Goal: Information Seeking & Learning: Learn about a topic

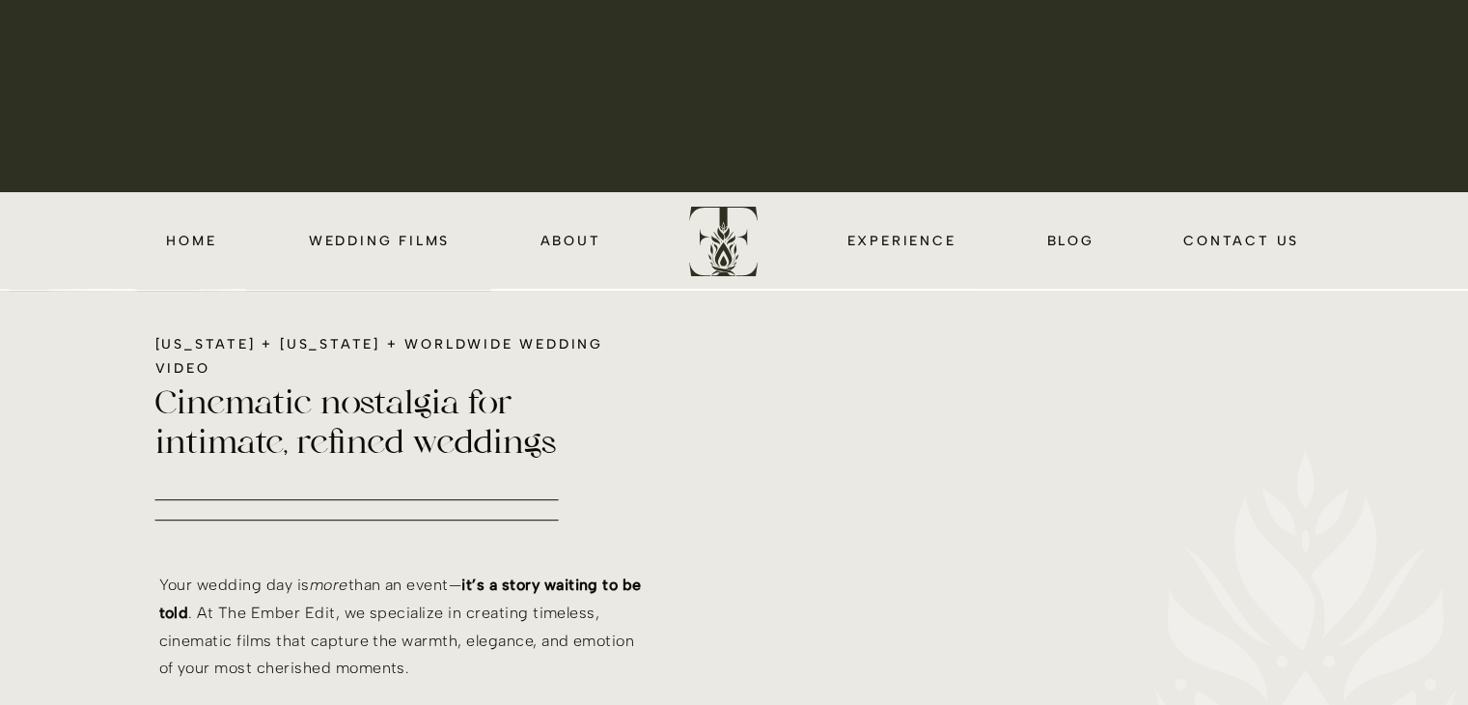
scroll to position [514, 0]
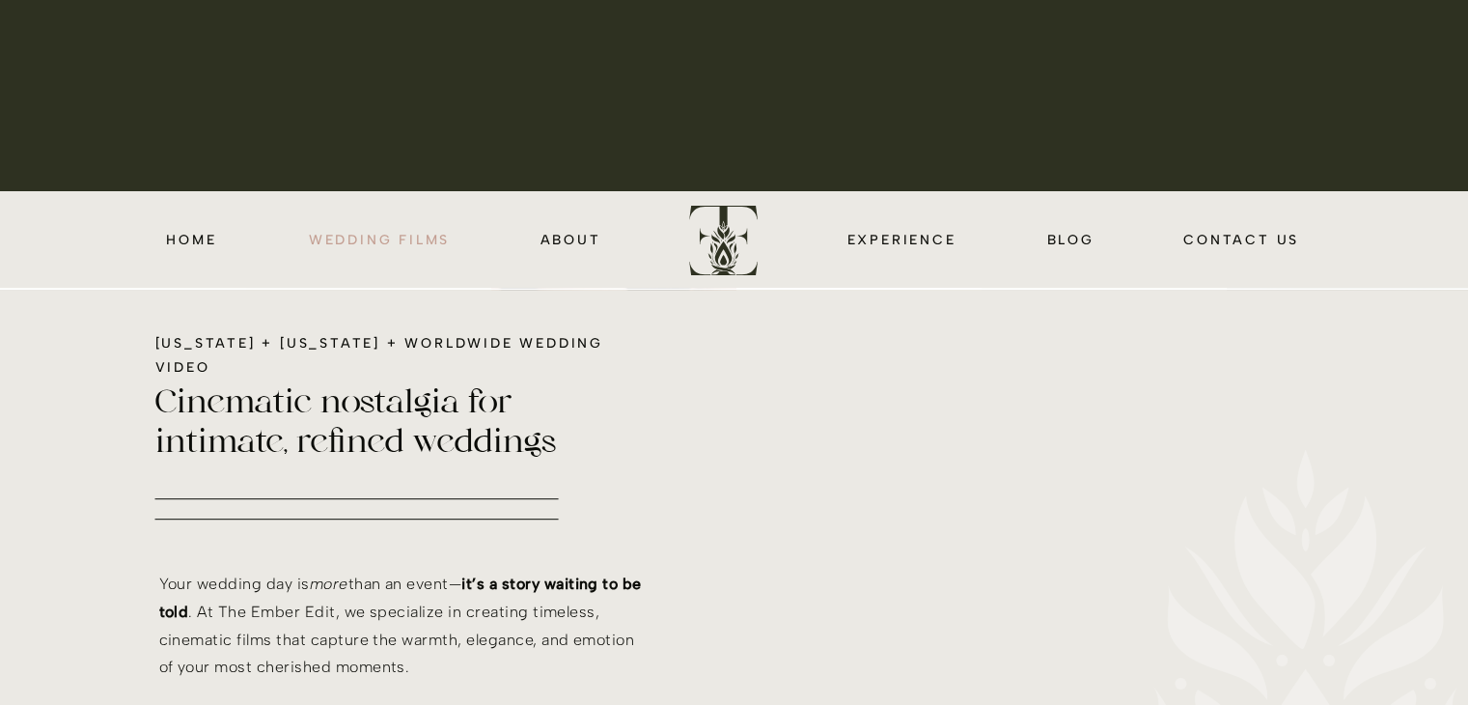
click at [397, 233] on nav "wedding films" at bounding box center [380, 239] width 148 height 22
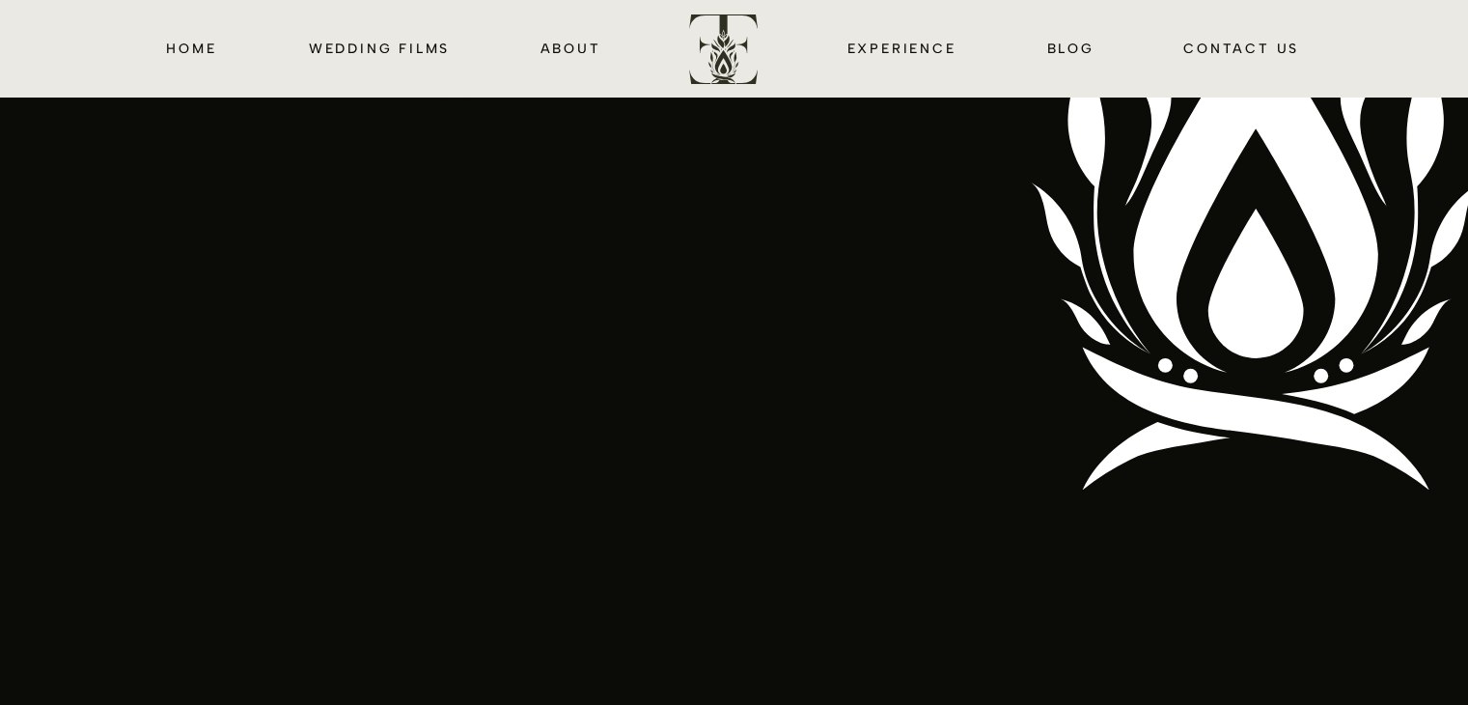
scroll to position [2979, 0]
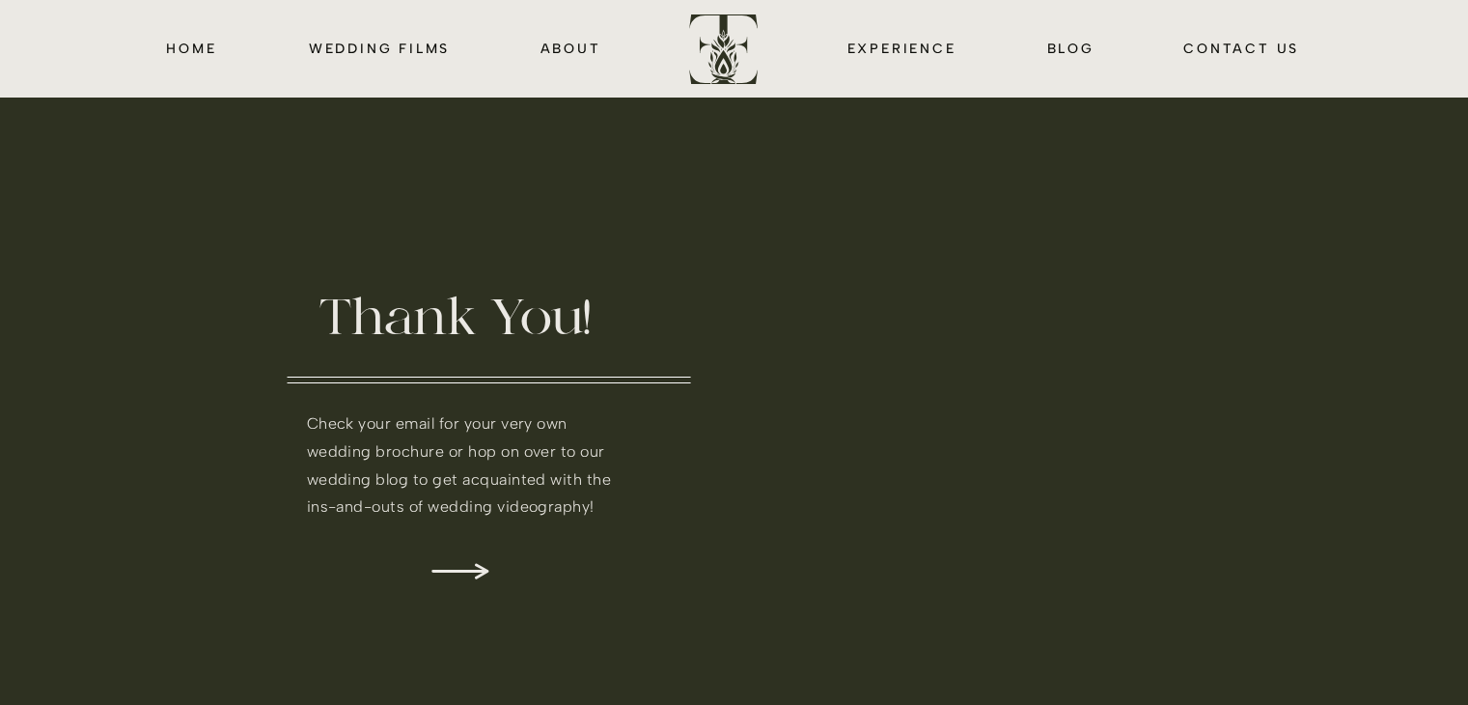
scroll to position [2, 0]
click at [348, 51] on nav "wedding films" at bounding box center [380, 48] width 148 height 22
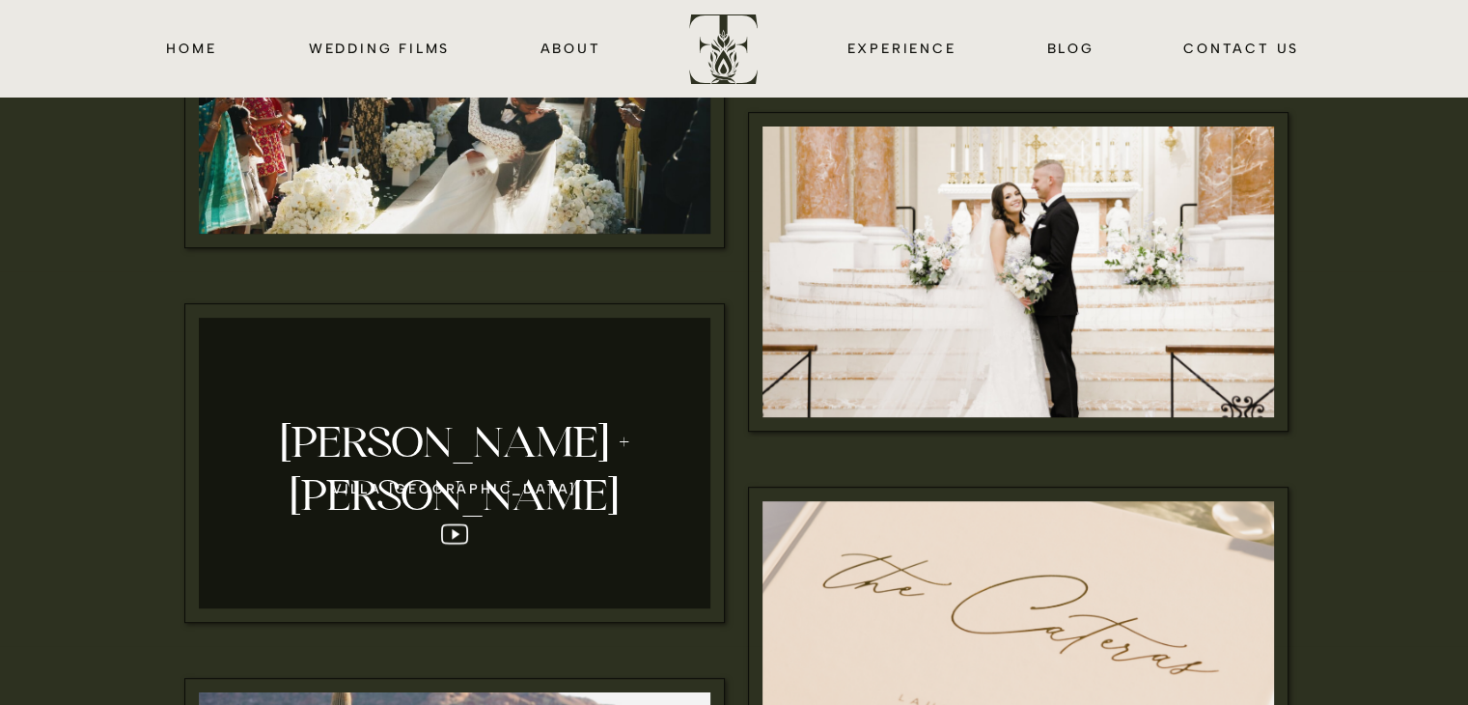
scroll to position [798, 0]
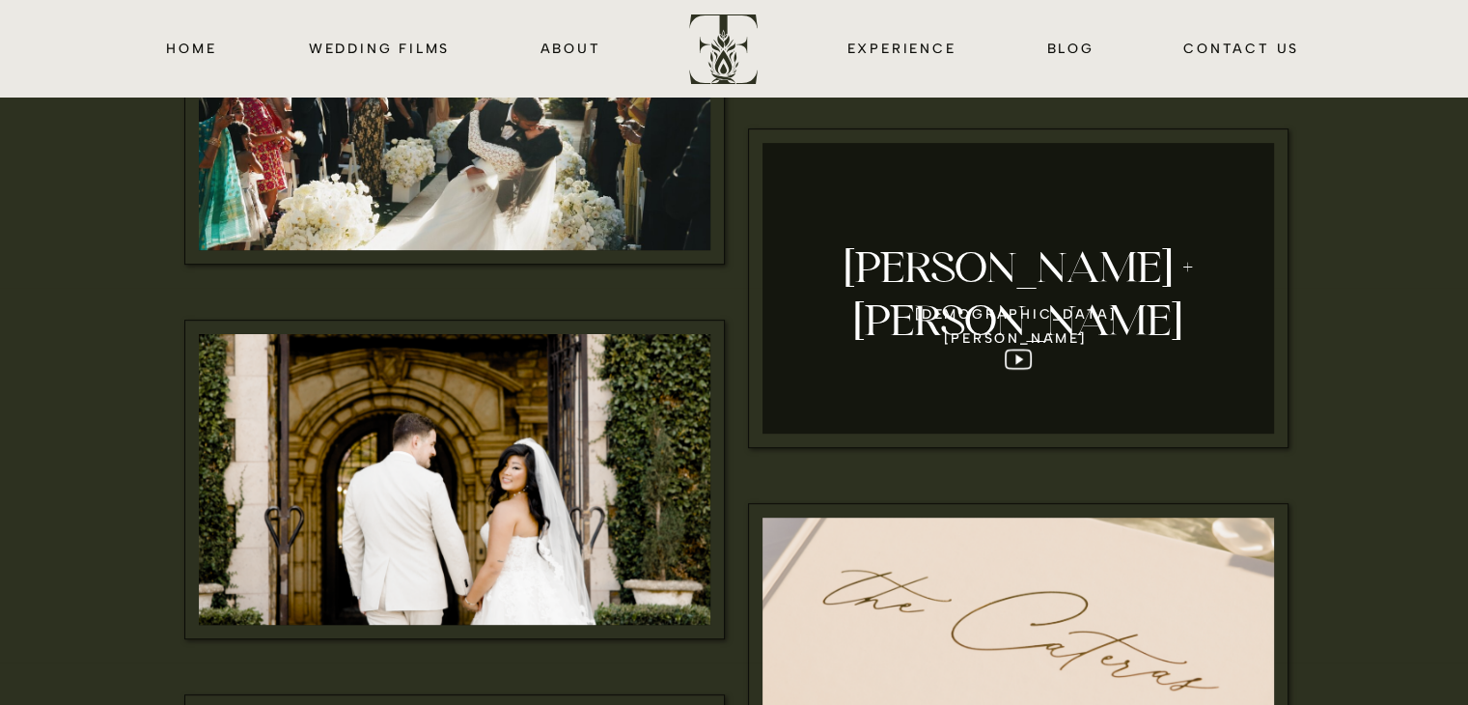
click at [1012, 356] on div at bounding box center [1019, 288] width 512 height 291
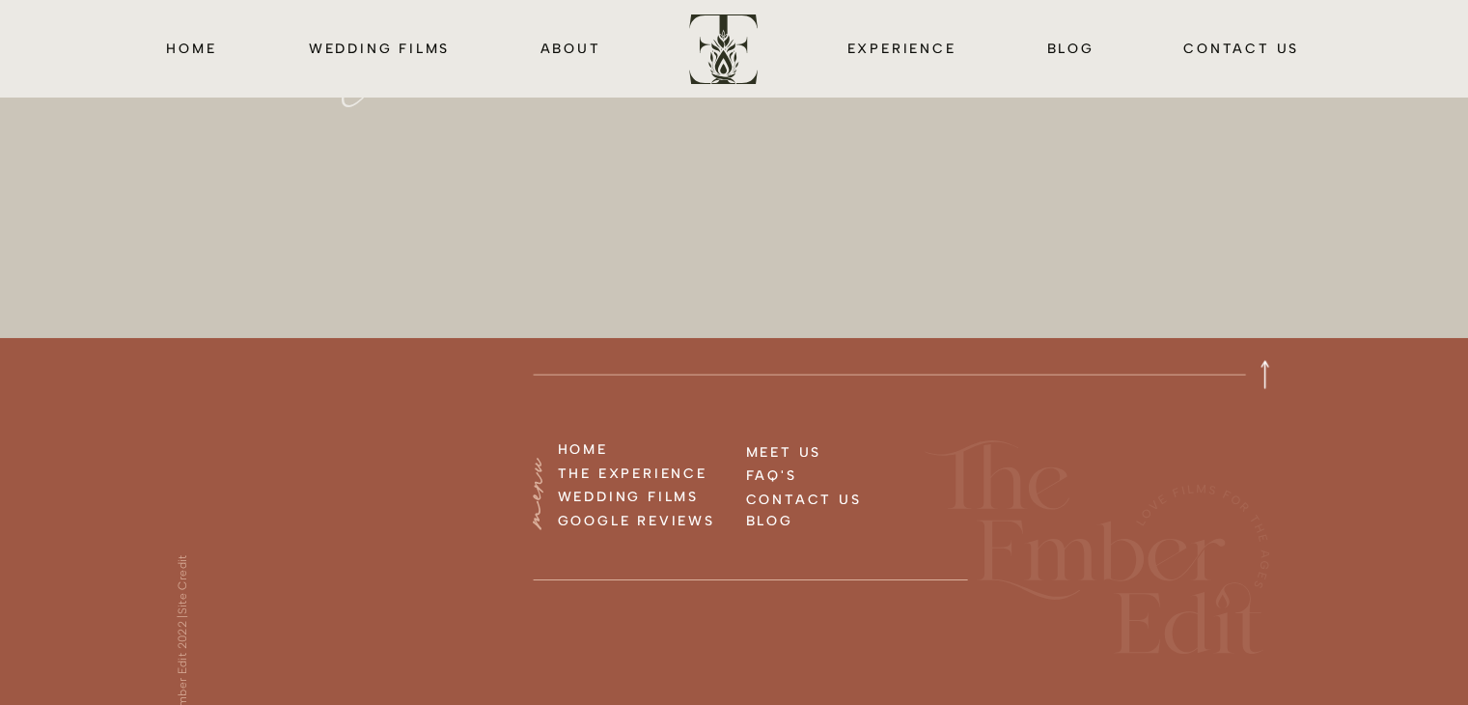
scroll to position [3815, 0]
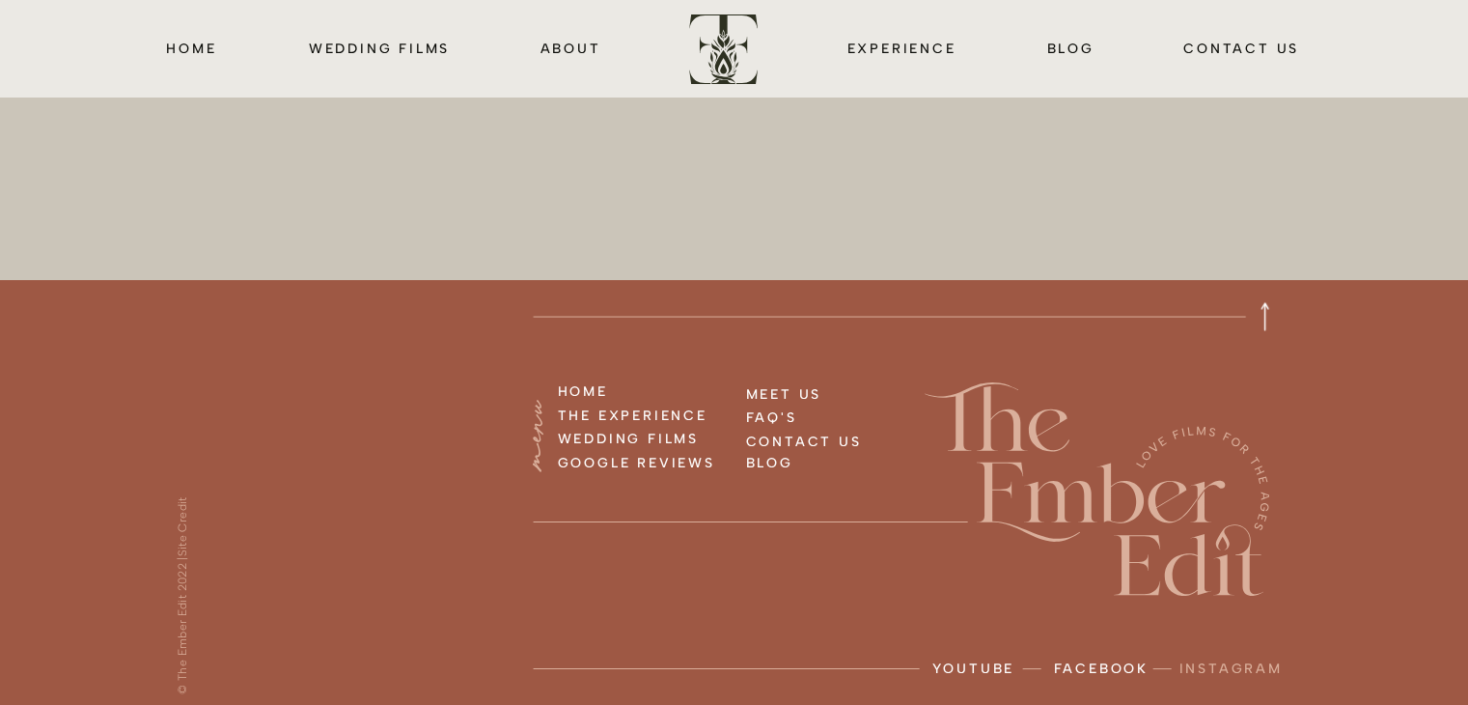
click at [1201, 668] on p "instagram" at bounding box center [1233, 673] width 107 height 33
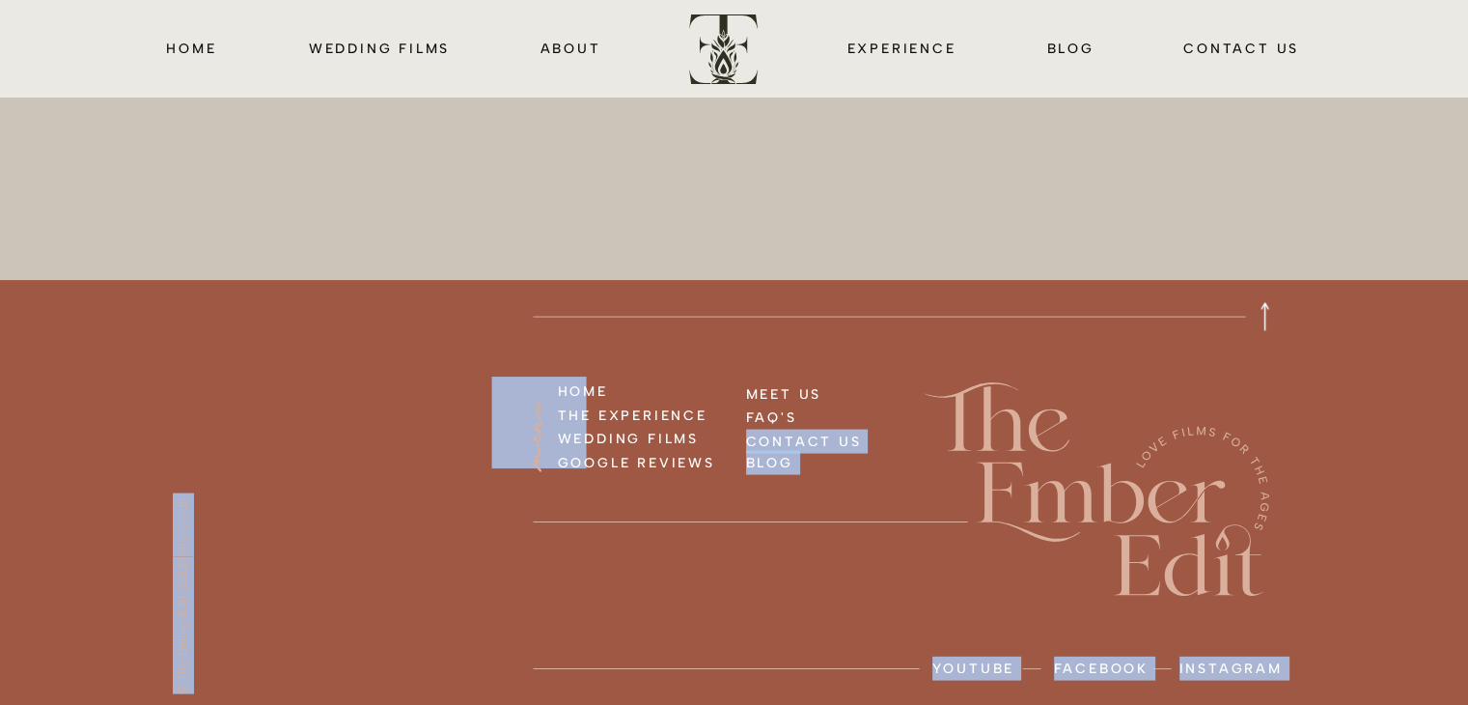
drag, startPoint x: 895, startPoint y: 509, endPoint x: 652, endPoint y: 375, distance: 277.8
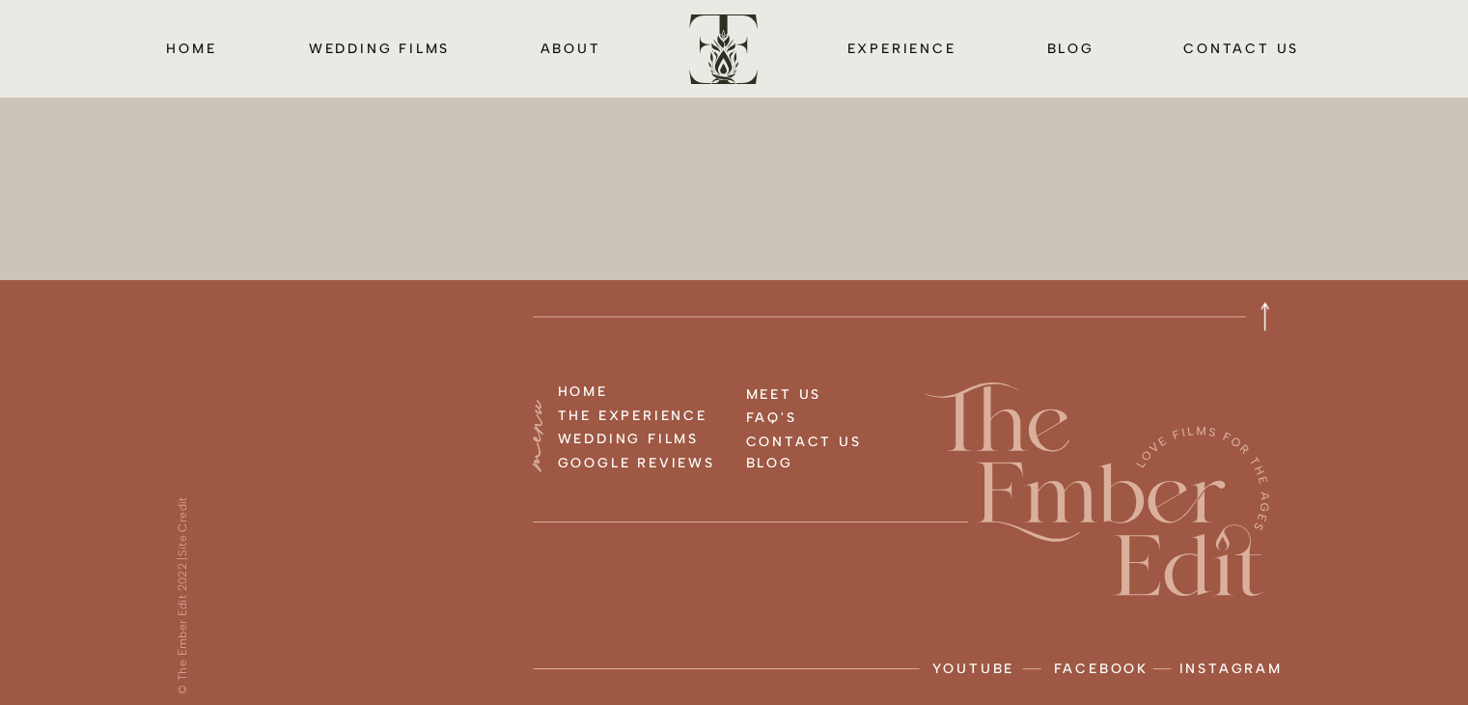
click at [375, 44] on nav "wedding films" at bounding box center [380, 48] width 148 height 22
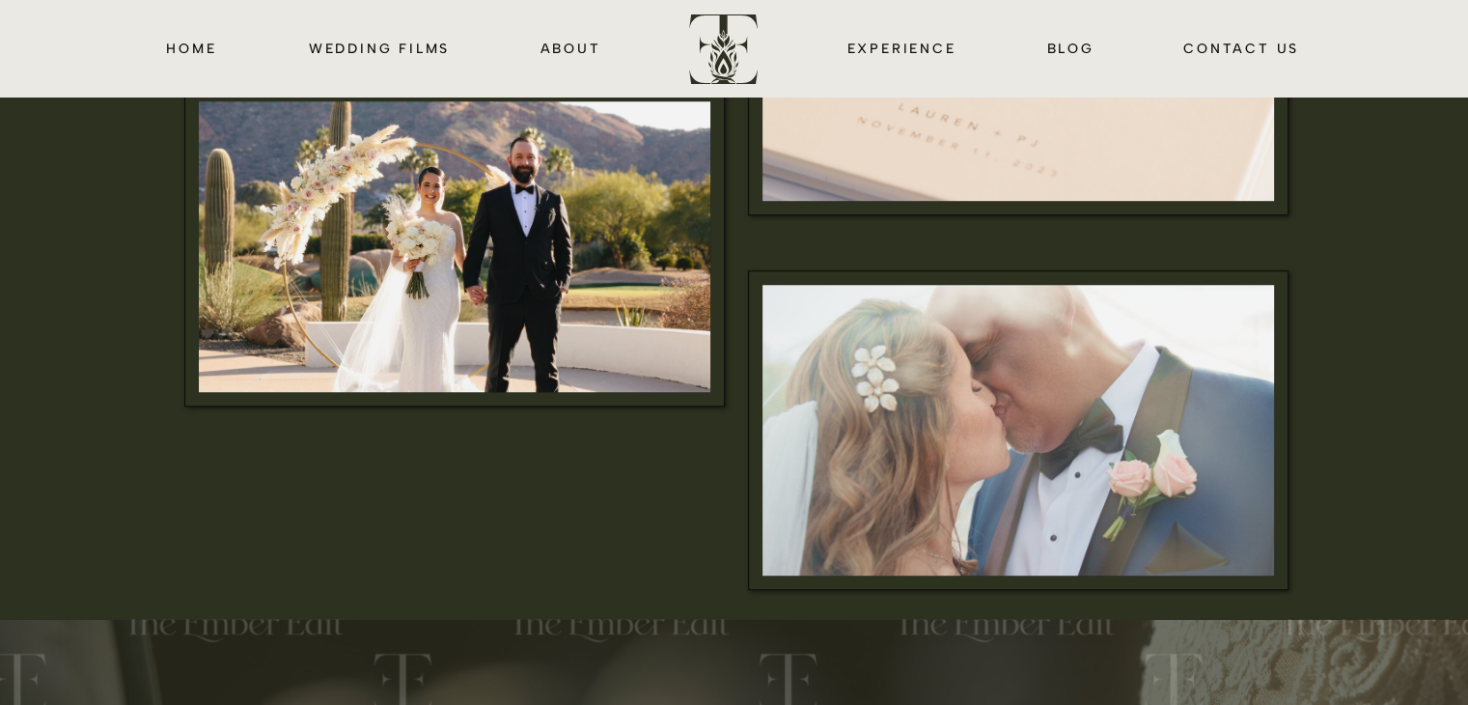
scroll to position [1407, 0]
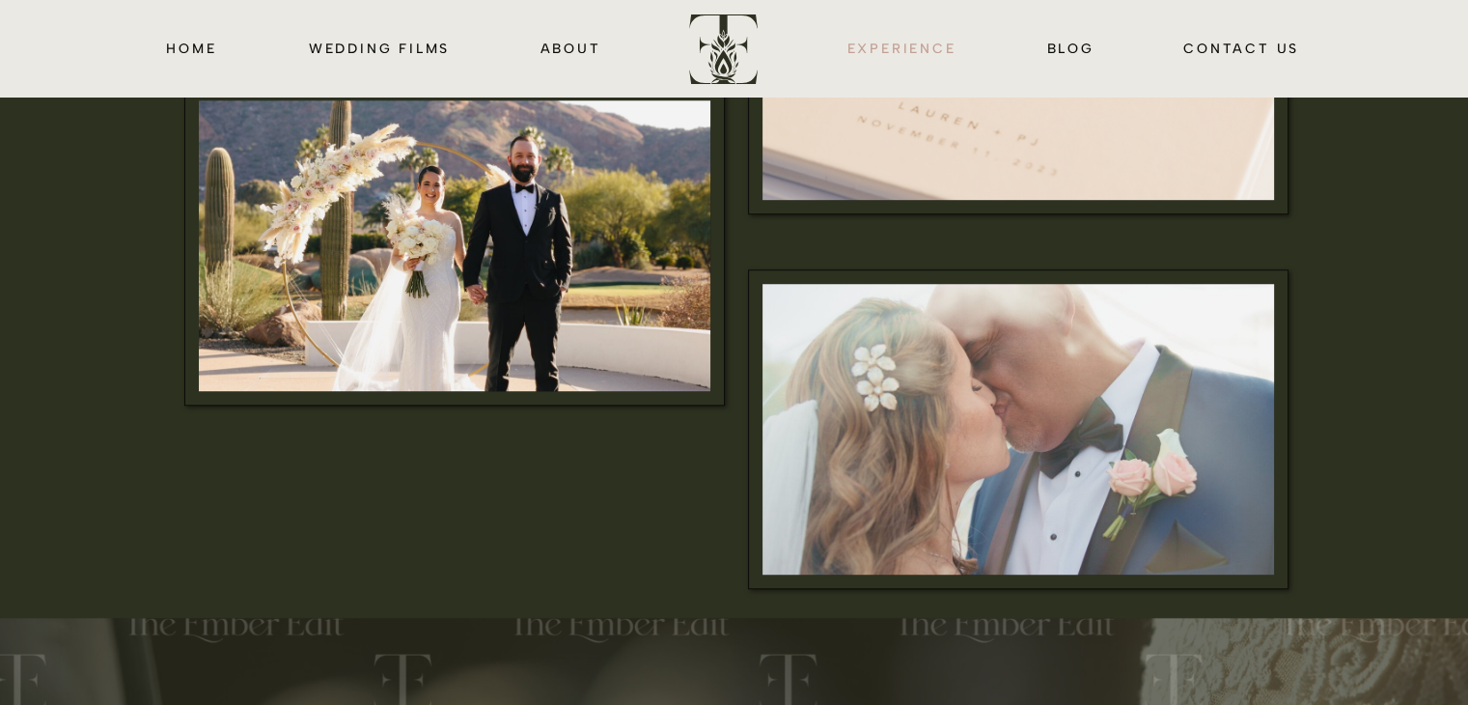
click at [917, 48] on nav "EXPERIENCE" at bounding box center [902, 48] width 117 height 22
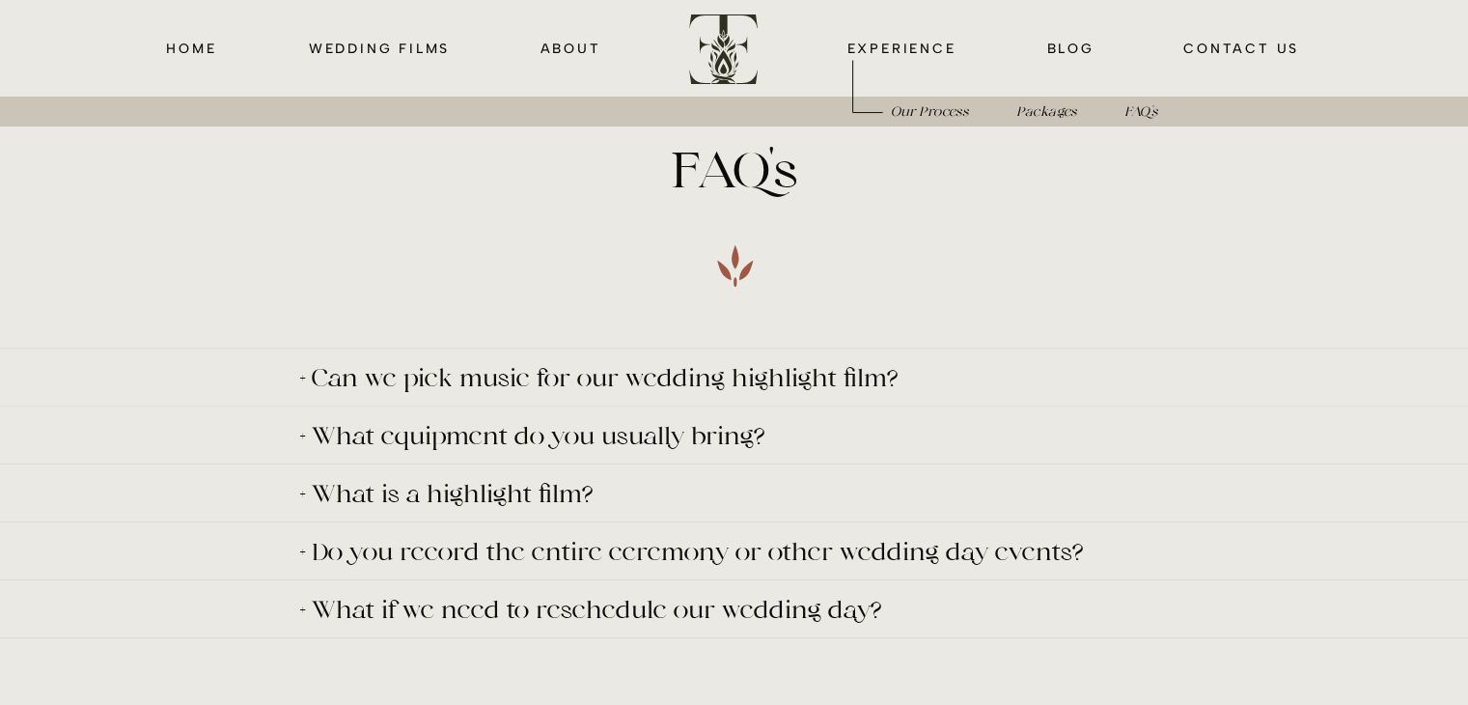
scroll to position [7778, 0]
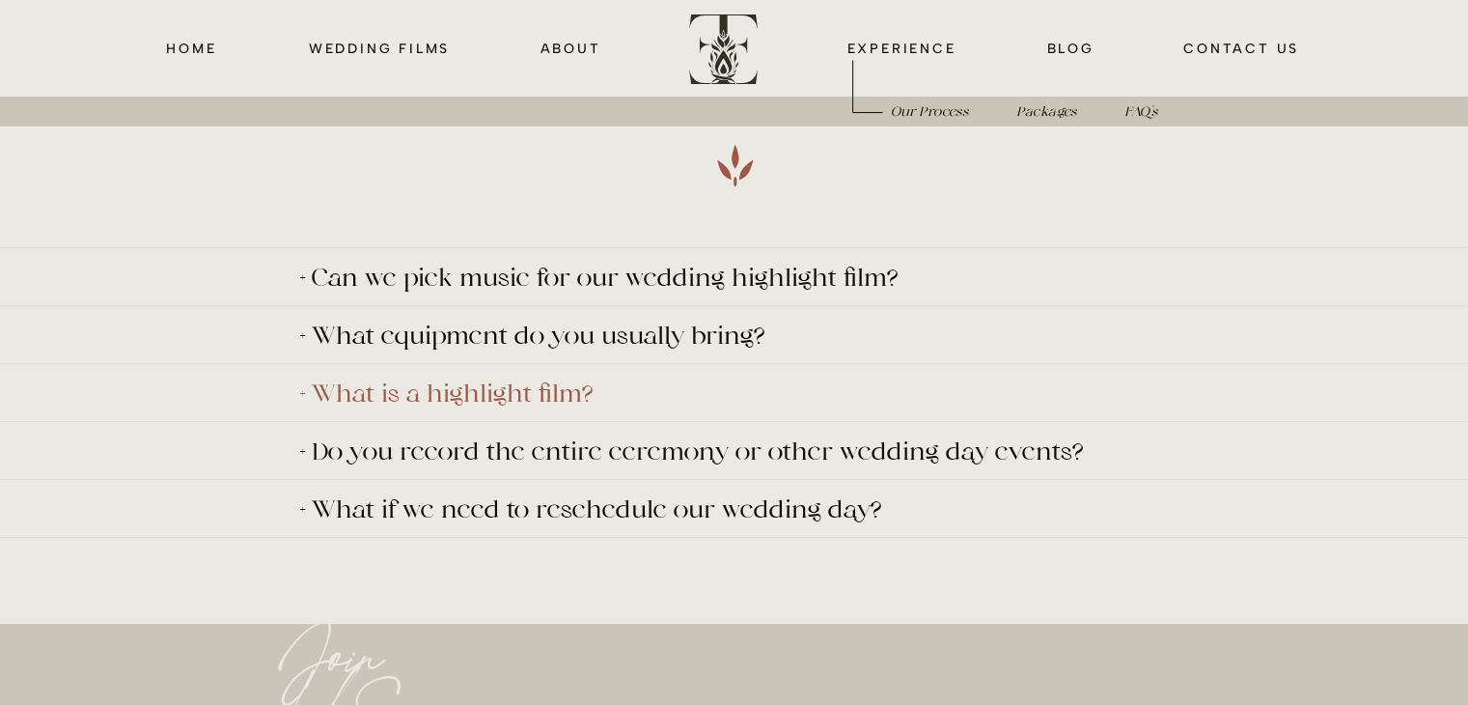
click at [518, 399] on p "+ What is a highlight film?" at bounding box center [708, 392] width 816 height 24
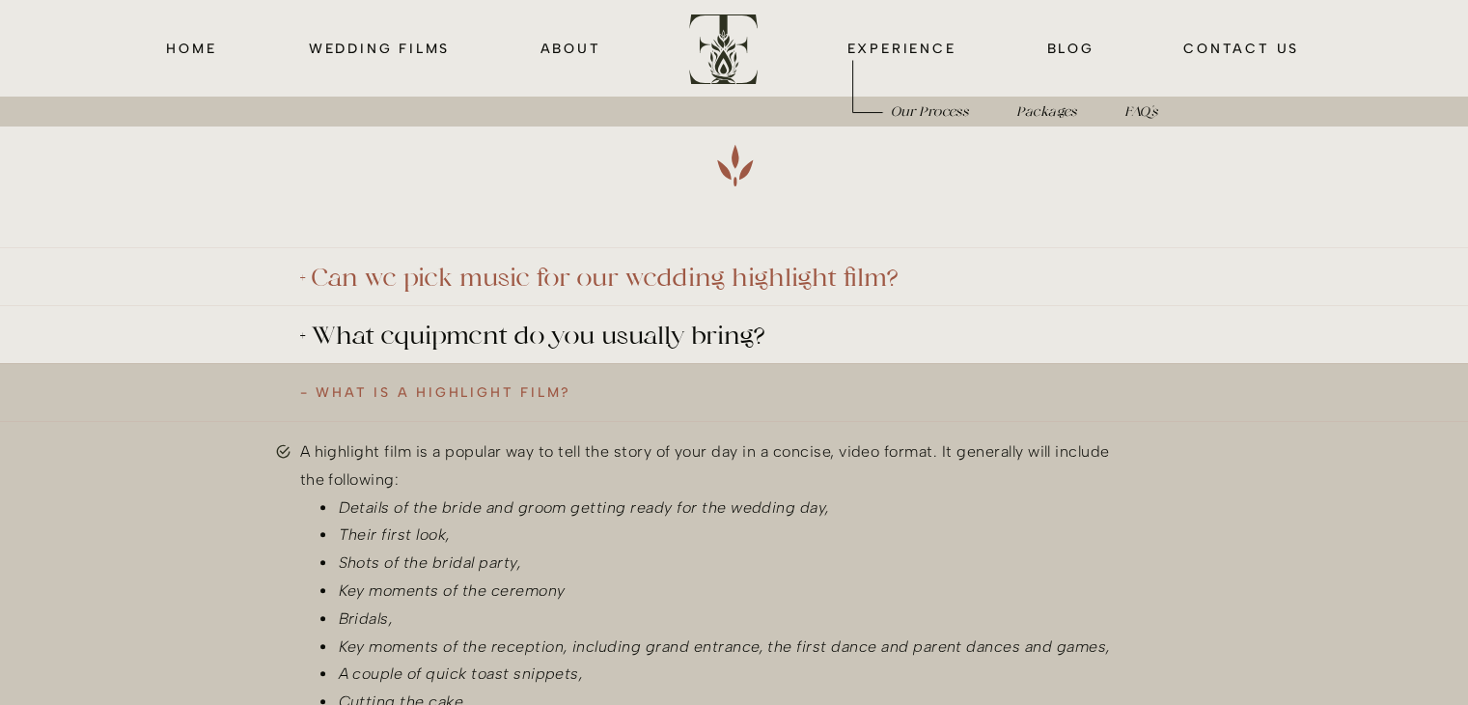
drag, startPoint x: 582, startPoint y: 282, endPoint x: 525, endPoint y: 279, distance: 57.0
click at [525, 279] on p "+ Can we pick music for our wedding highlight film?" at bounding box center [708, 277] width 816 height 24
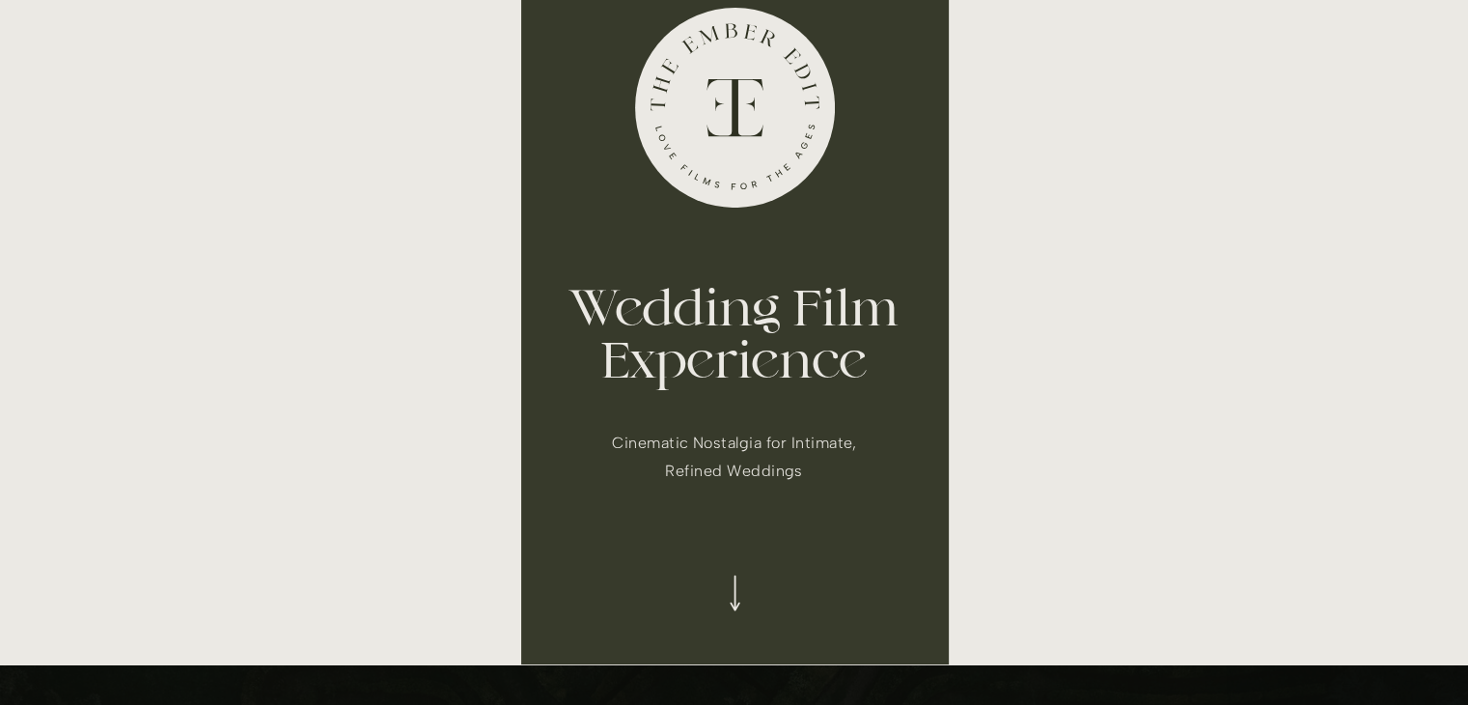
scroll to position [730, 0]
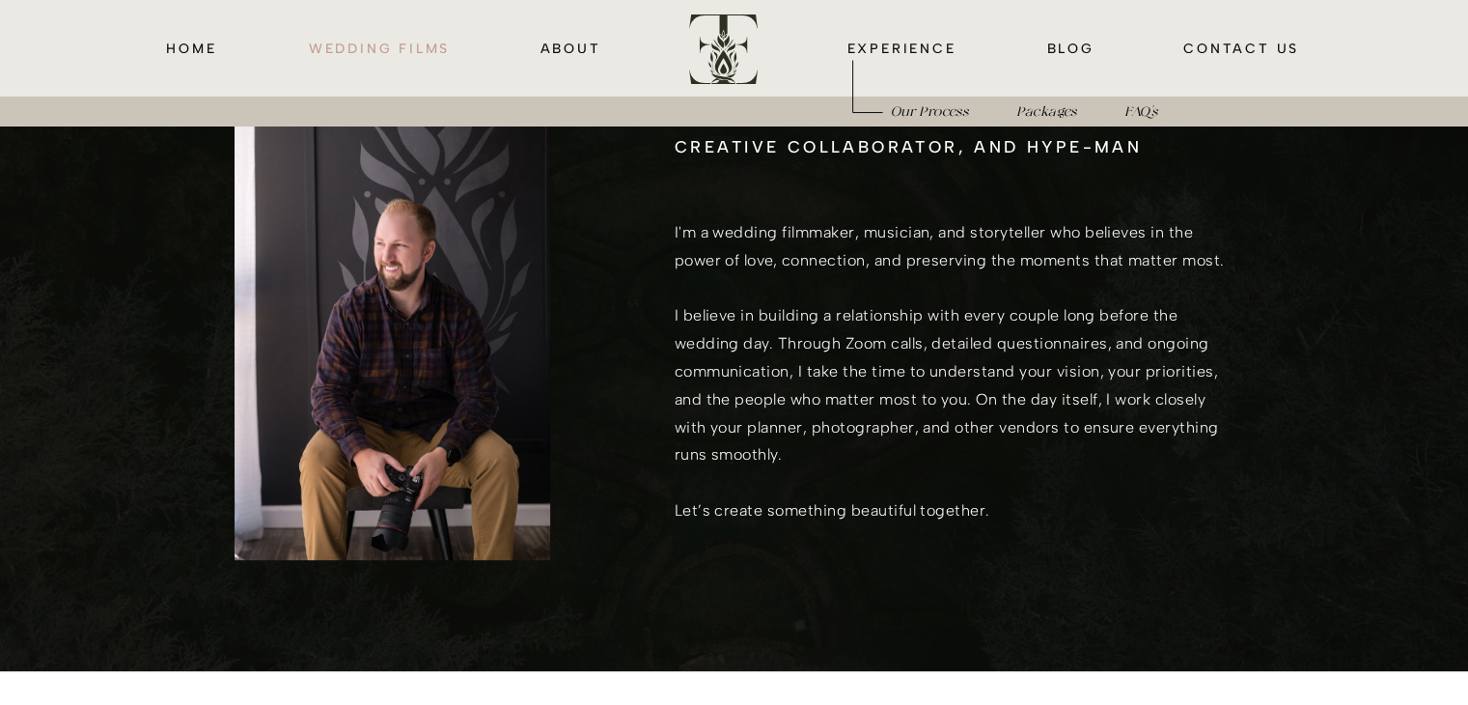
click at [421, 51] on nav "wedding films" at bounding box center [380, 48] width 148 height 22
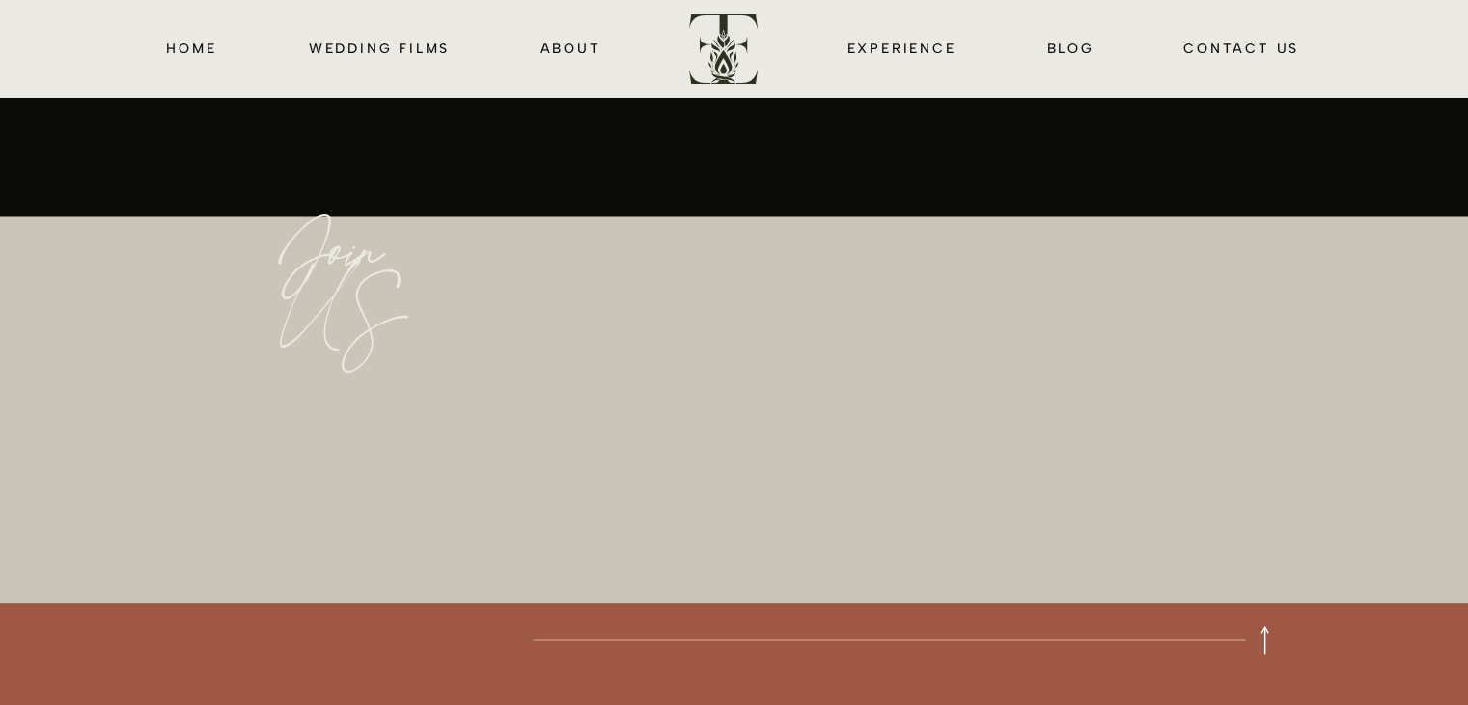
scroll to position [4026, 0]
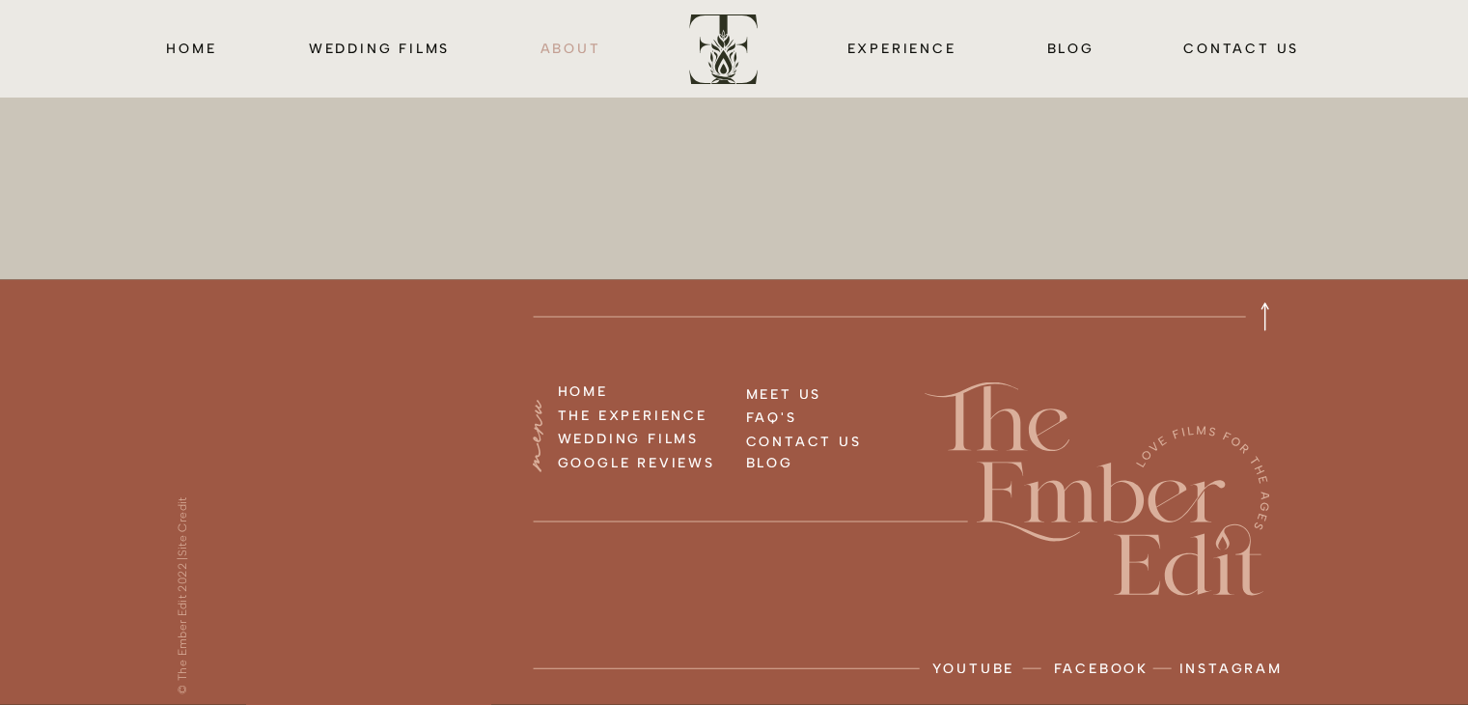
click at [545, 44] on nav "about" at bounding box center [571, 48] width 63 height 22
click at [201, 49] on nav "HOME" at bounding box center [192, 48] width 56 height 22
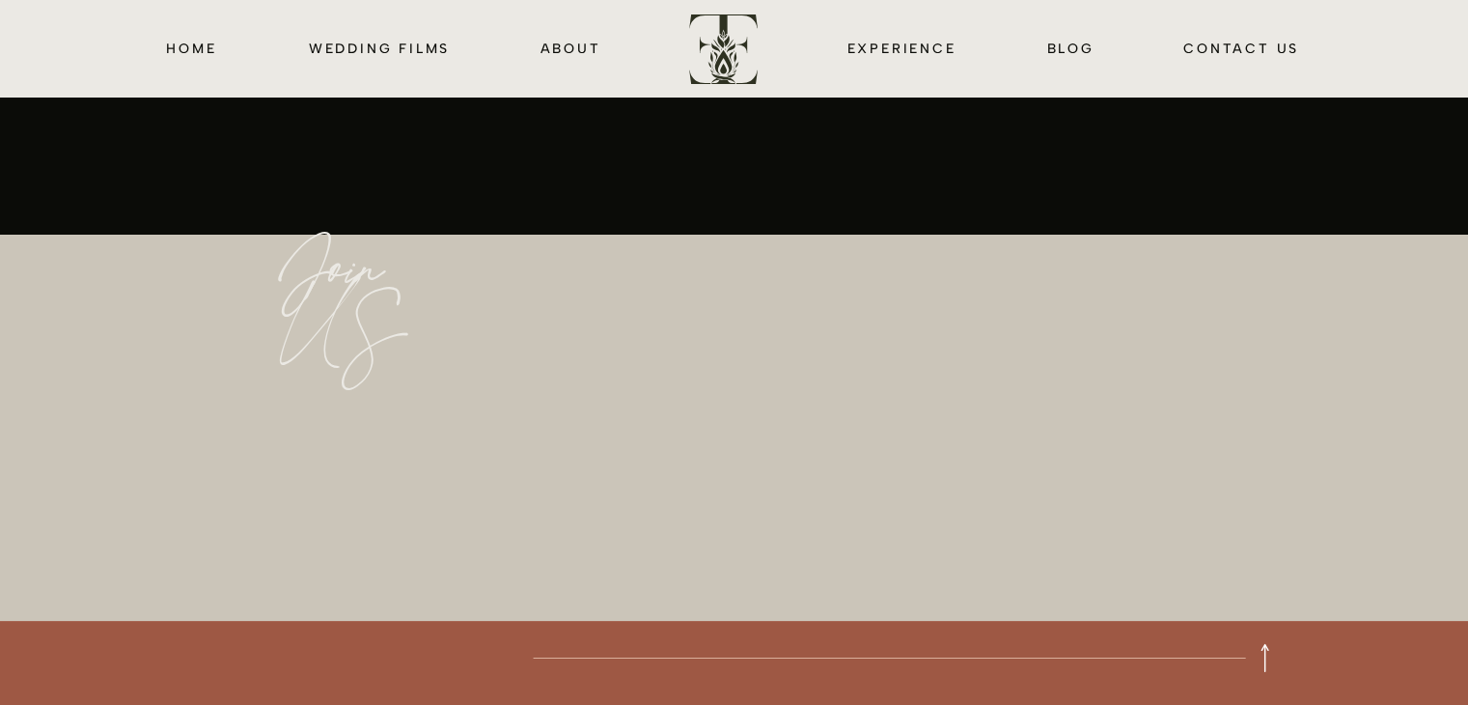
scroll to position [7545, 0]
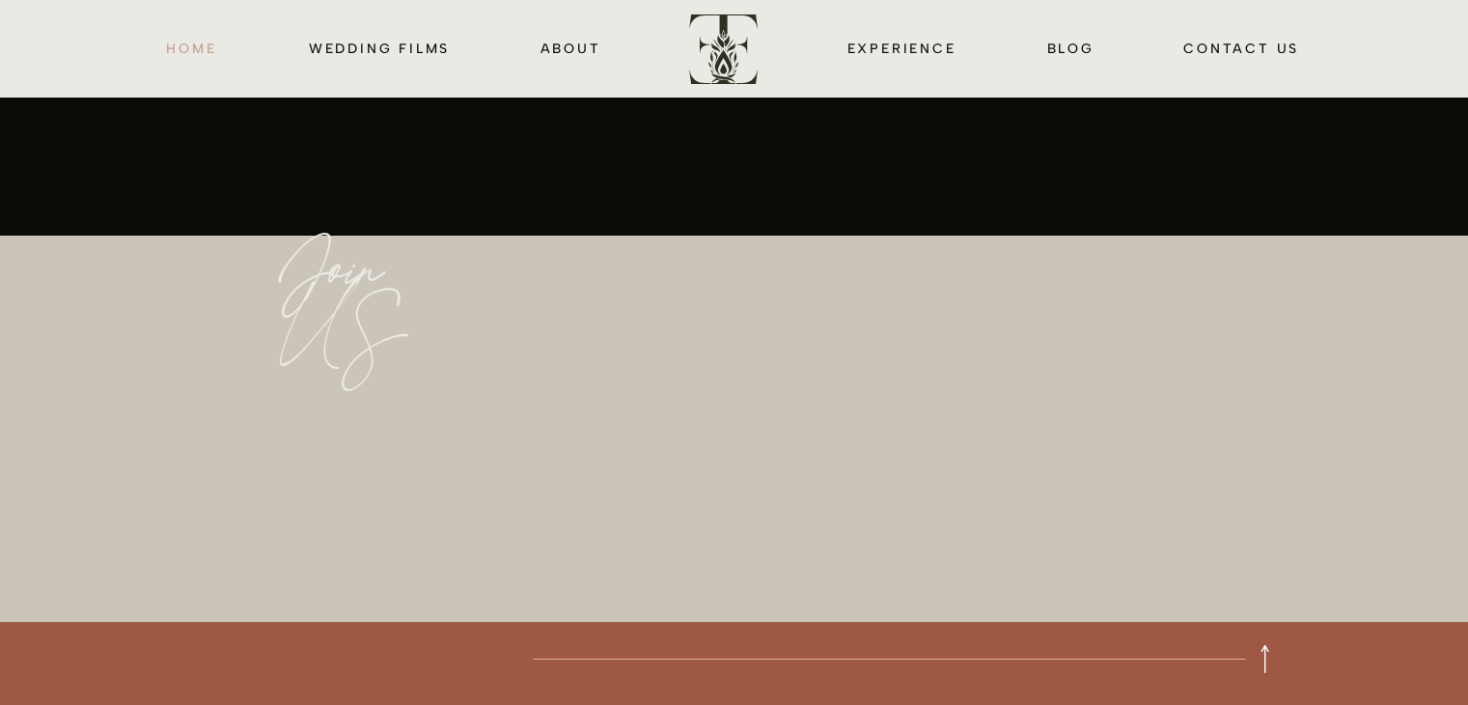
click at [185, 50] on nav "HOME" at bounding box center [192, 48] width 56 height 22
click at [196, 49] on nav "HOME" at bounding box center [192, 48] width 56 height 22
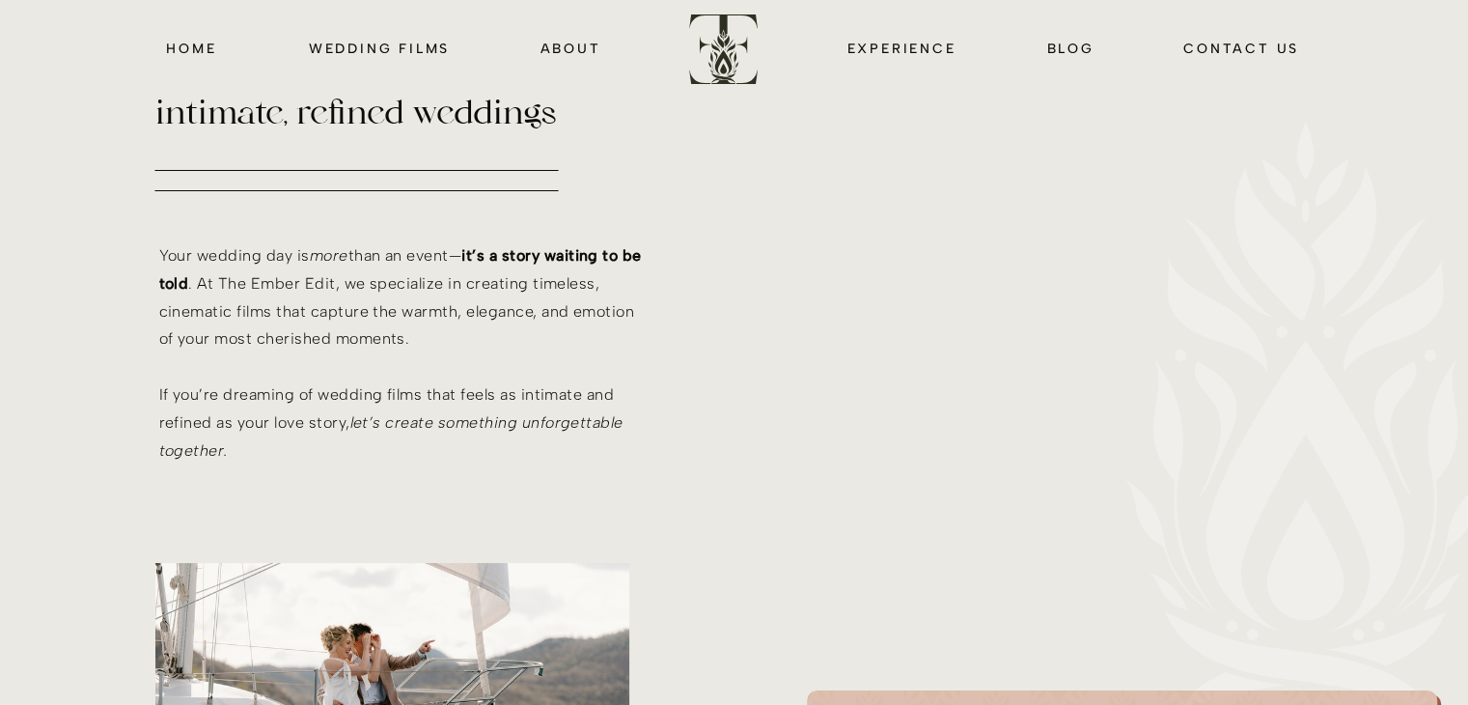
scroll to position [842, 0]
click at [358, 51] on nav "wedding films" at bounding box center [380, 48] width 148 height 22
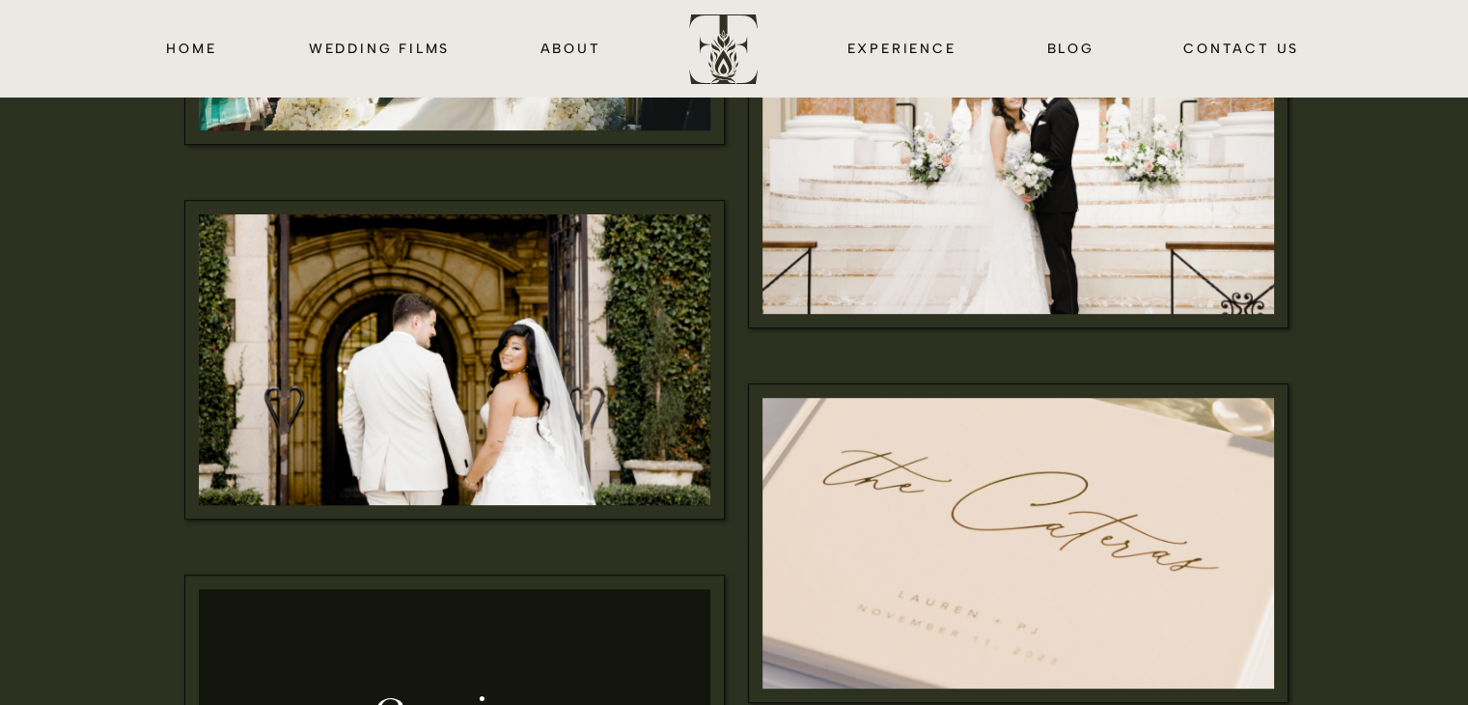
scroll to position [863, 0]
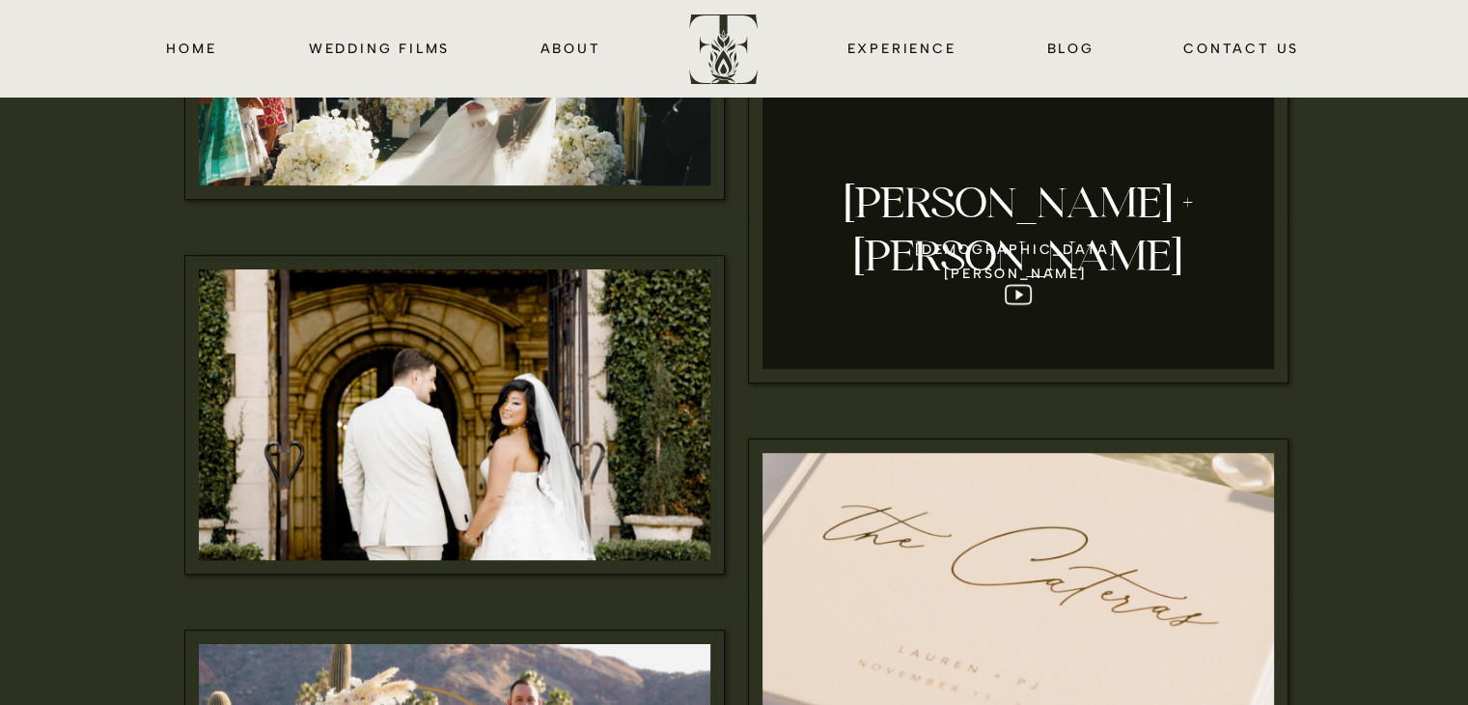
click at [1103, 244] on div at bounding box center [1019, 223] width 512 height 291
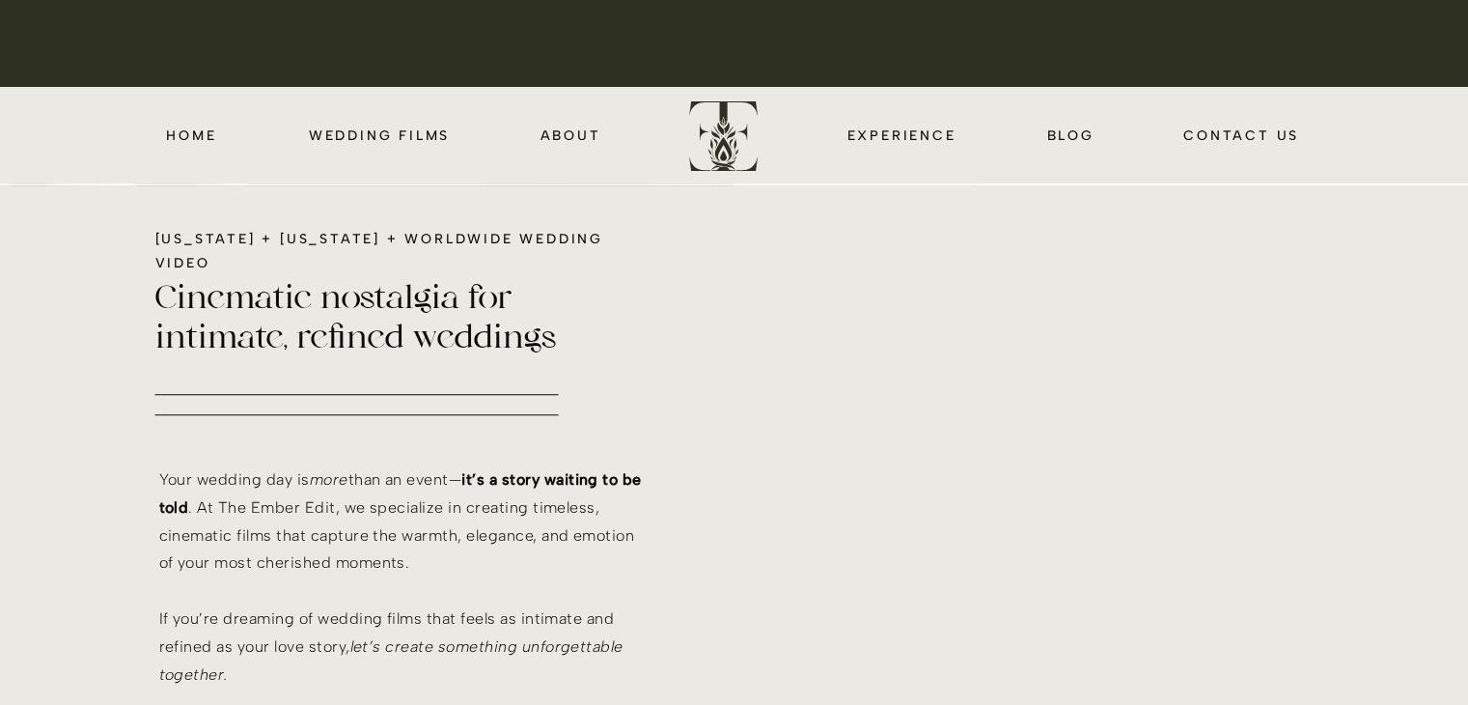
scroll to position [617, 0]
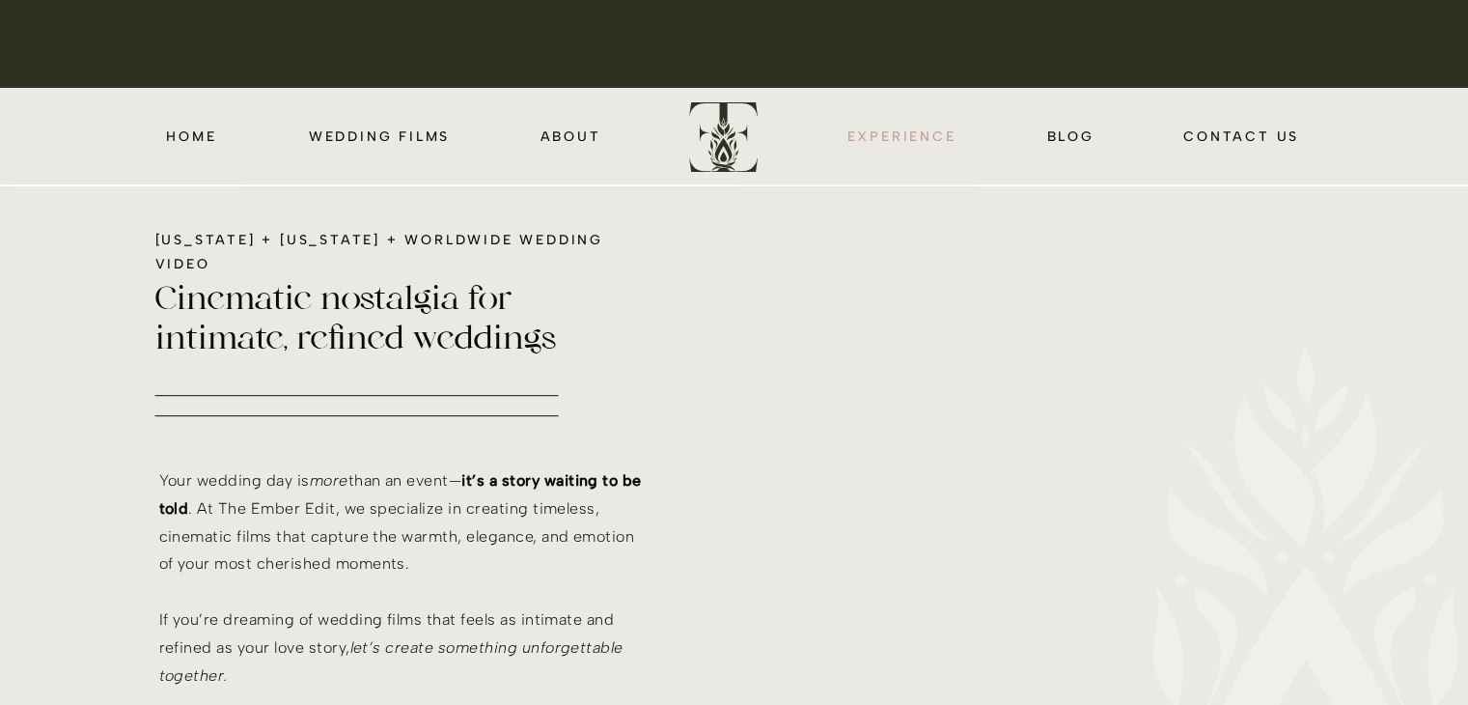
click at [896, 139] on nav "EXPERIENCE" at bounding box center [902, 136] width 117 height 22
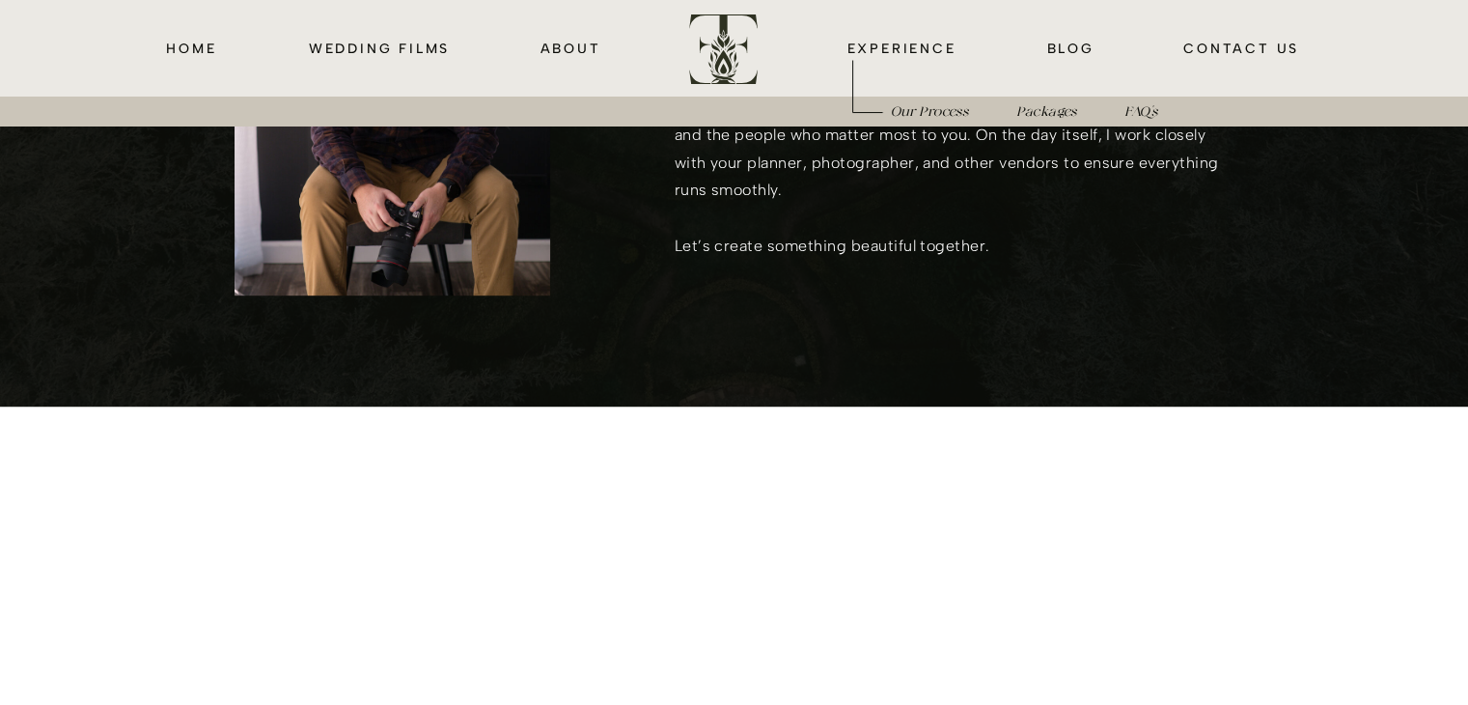
scroll to position [999, 0]
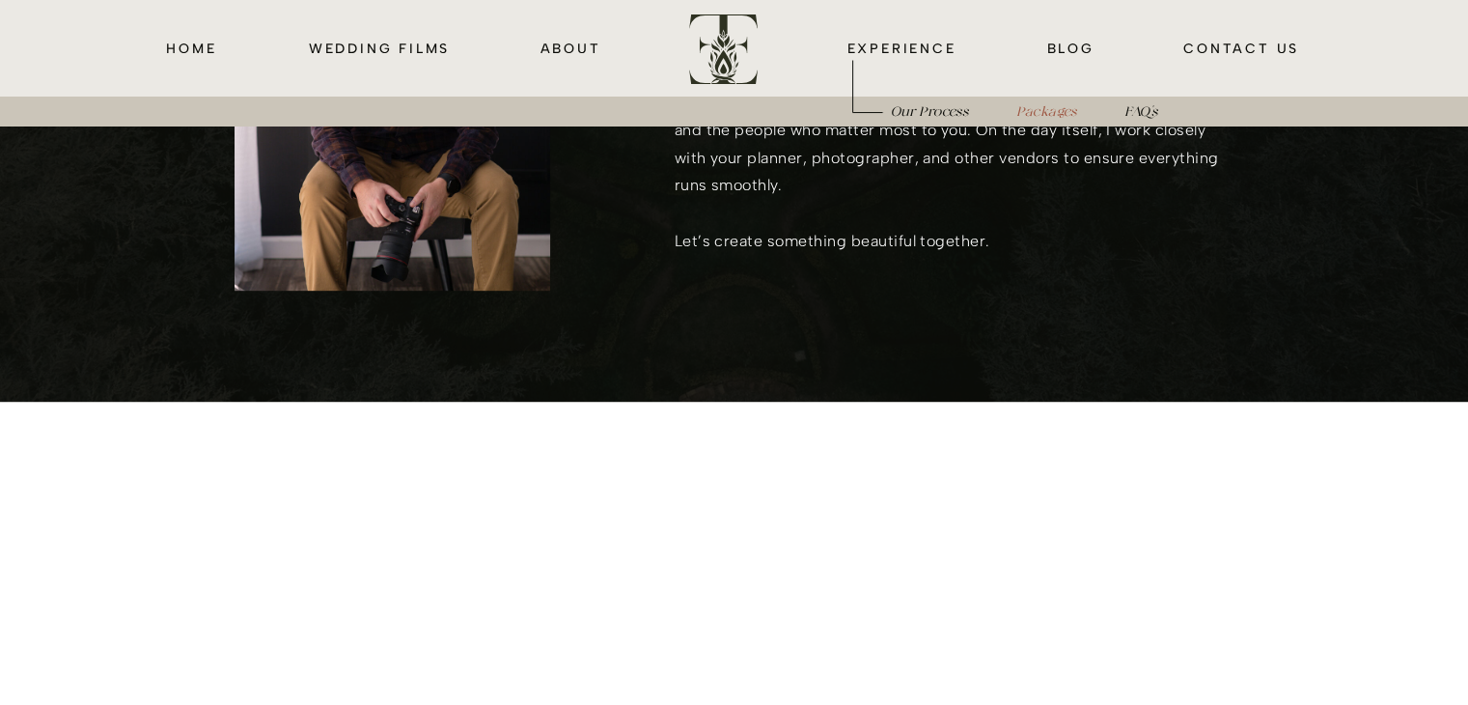
click at [1047, 102] on h3 "Packages" at bounding box center [1047, 111] width 79 height 22
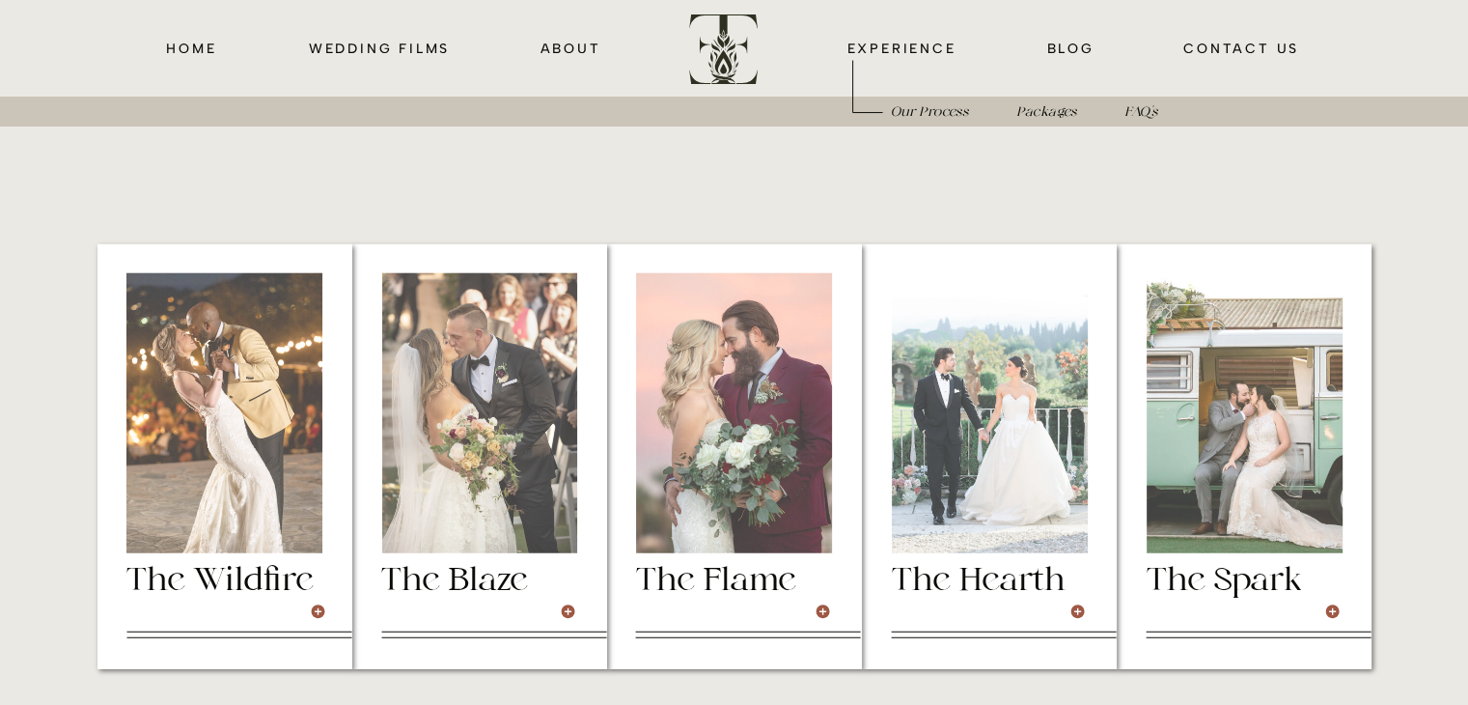
scroll to position [4970, 0]
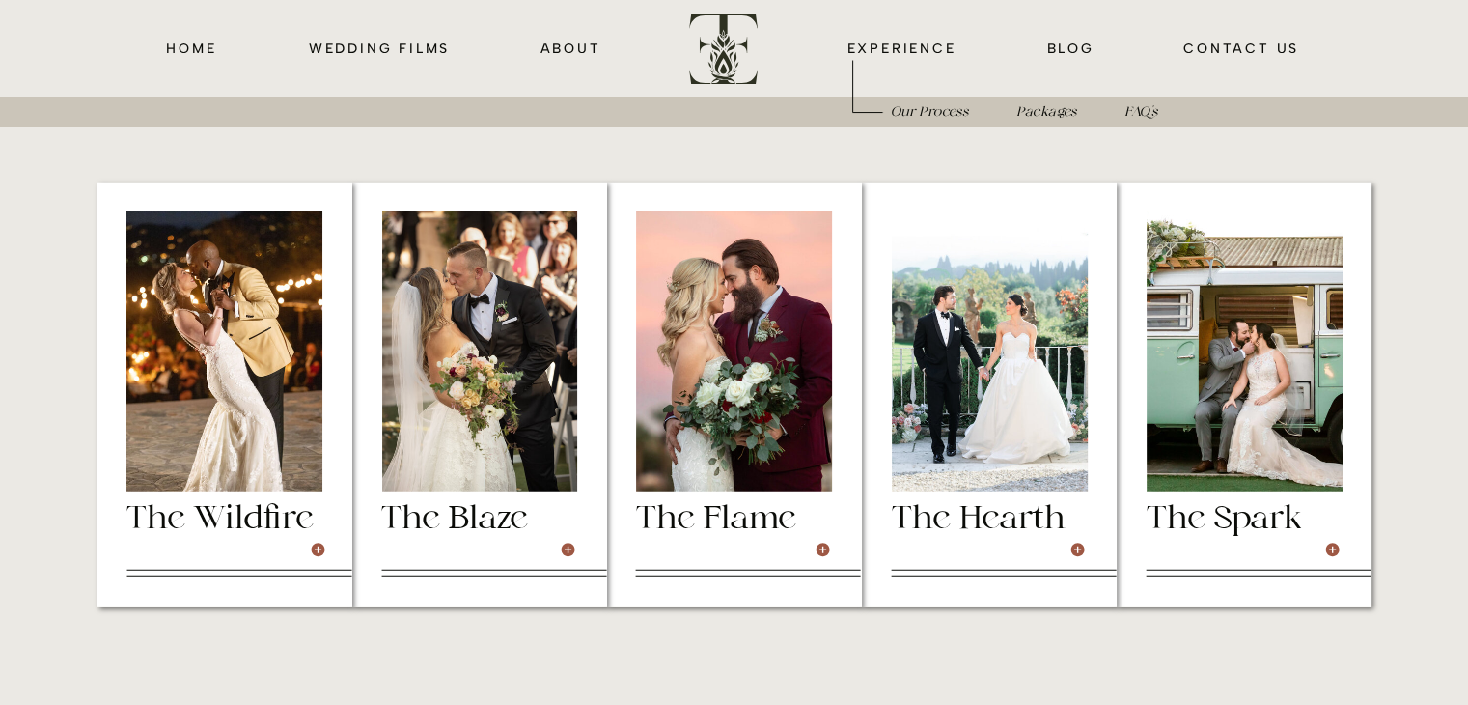
click at [318, 538] on div at bounding box center [225, 394] width 255 height 425
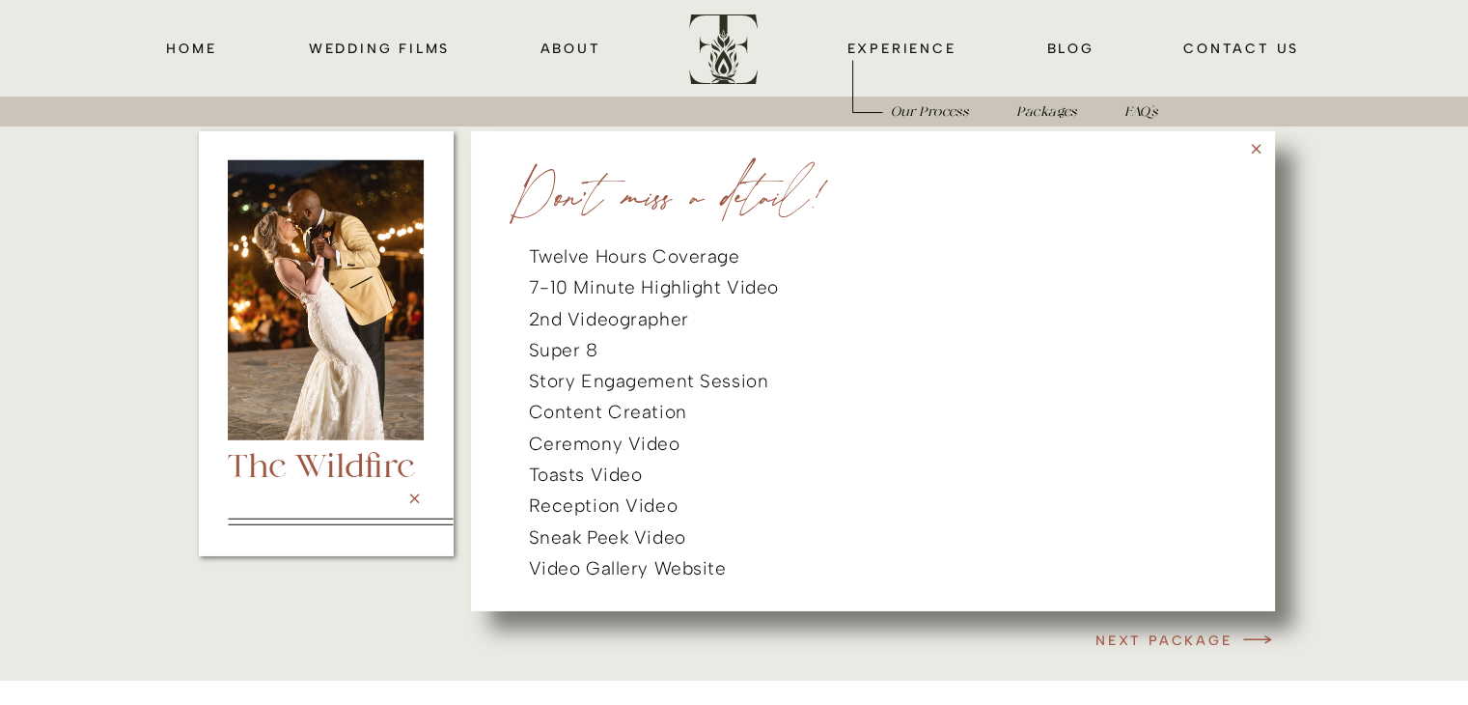
scroll to position [5021, 0]
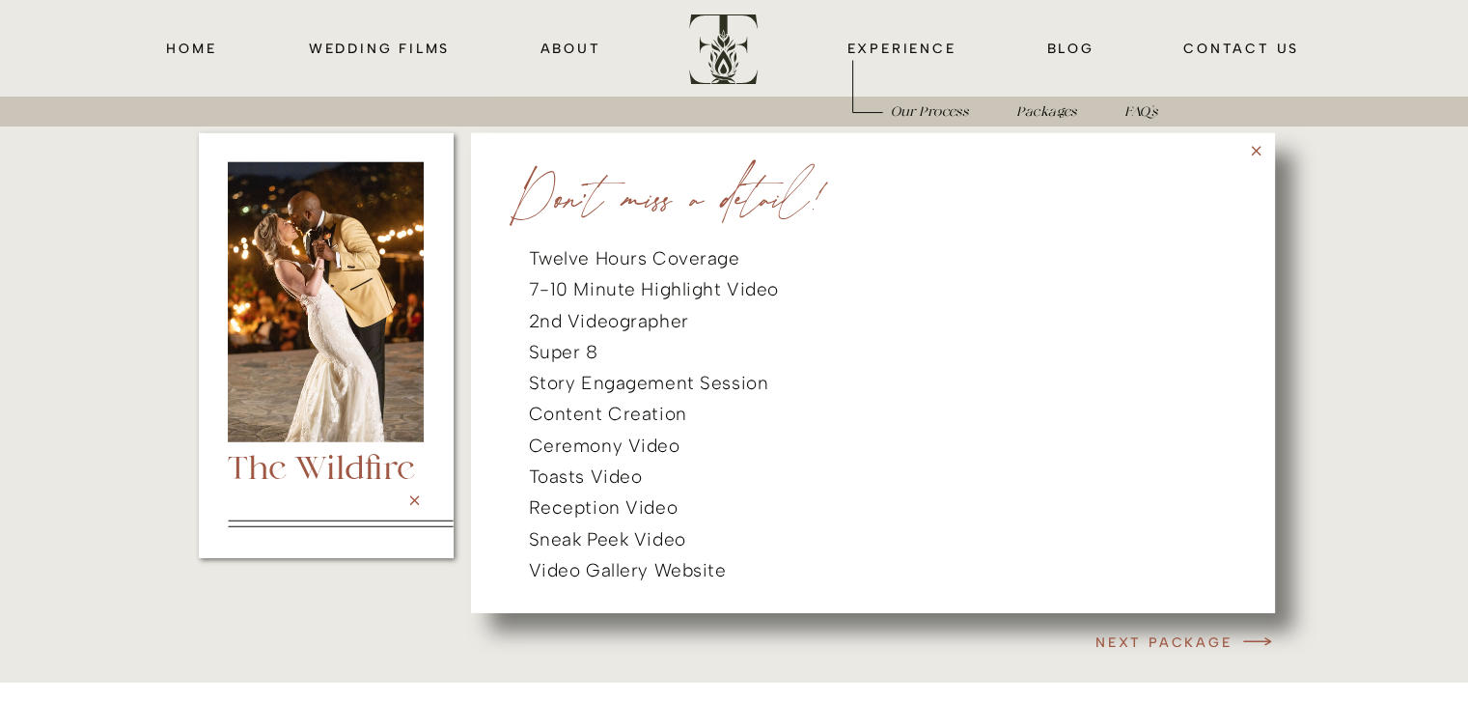
click at [1256, 150] on icon at bounding box center [1256, 152] width 10 height 10
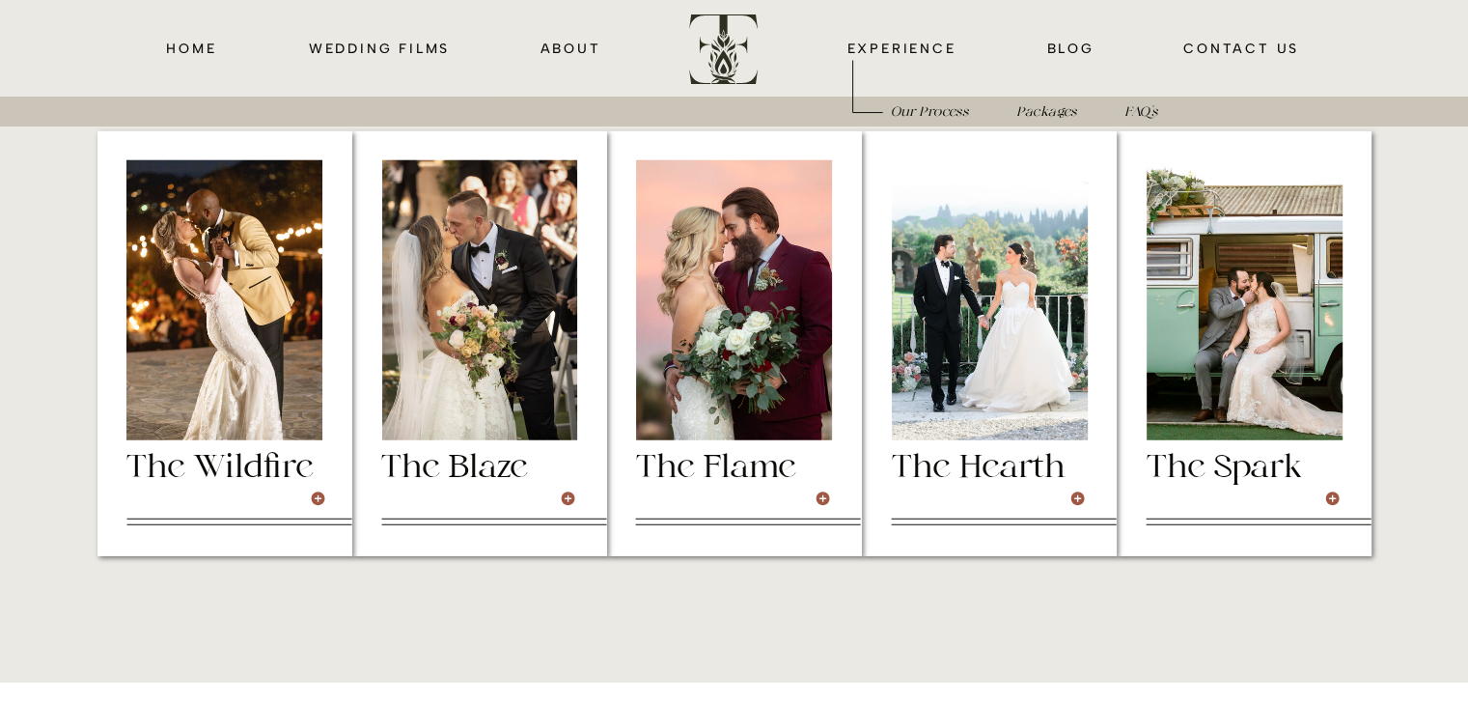
click at [465, 356] on div at bounding box center [479, 300] width 195 height 280
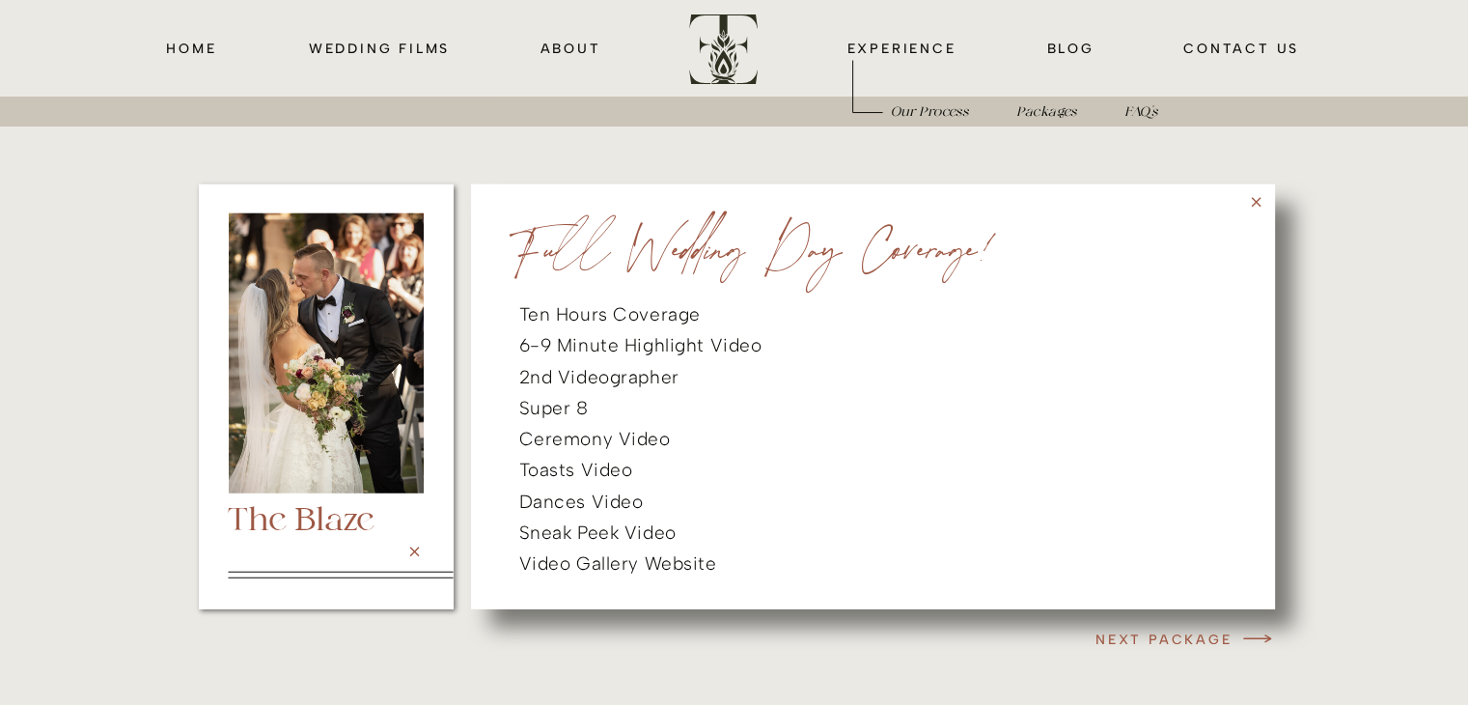
scroll to position [4970, 0]
click at [1259, 205] on icon at bounding box center [1256, 202] width 16 height 16
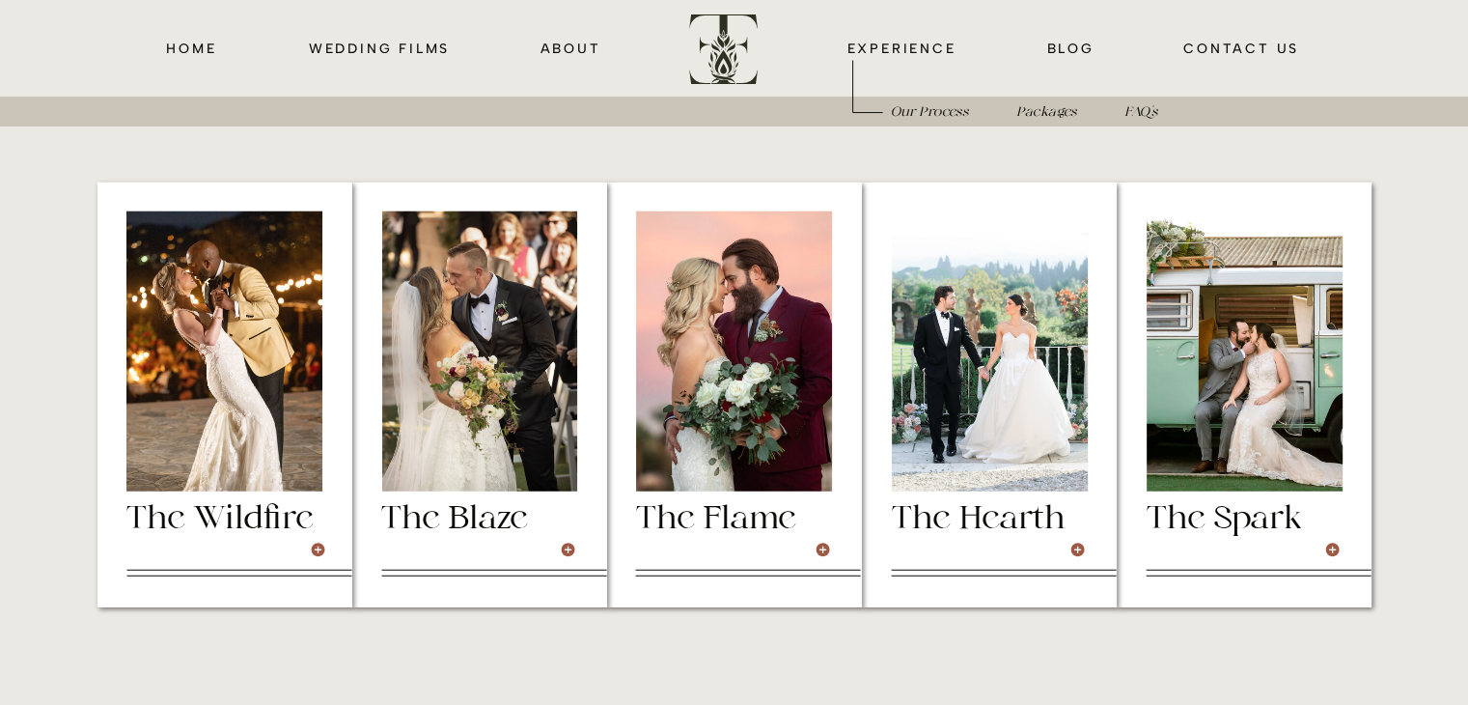
click at [1206, 499] on div at bounding box center [1244, 394] width 255 height 425
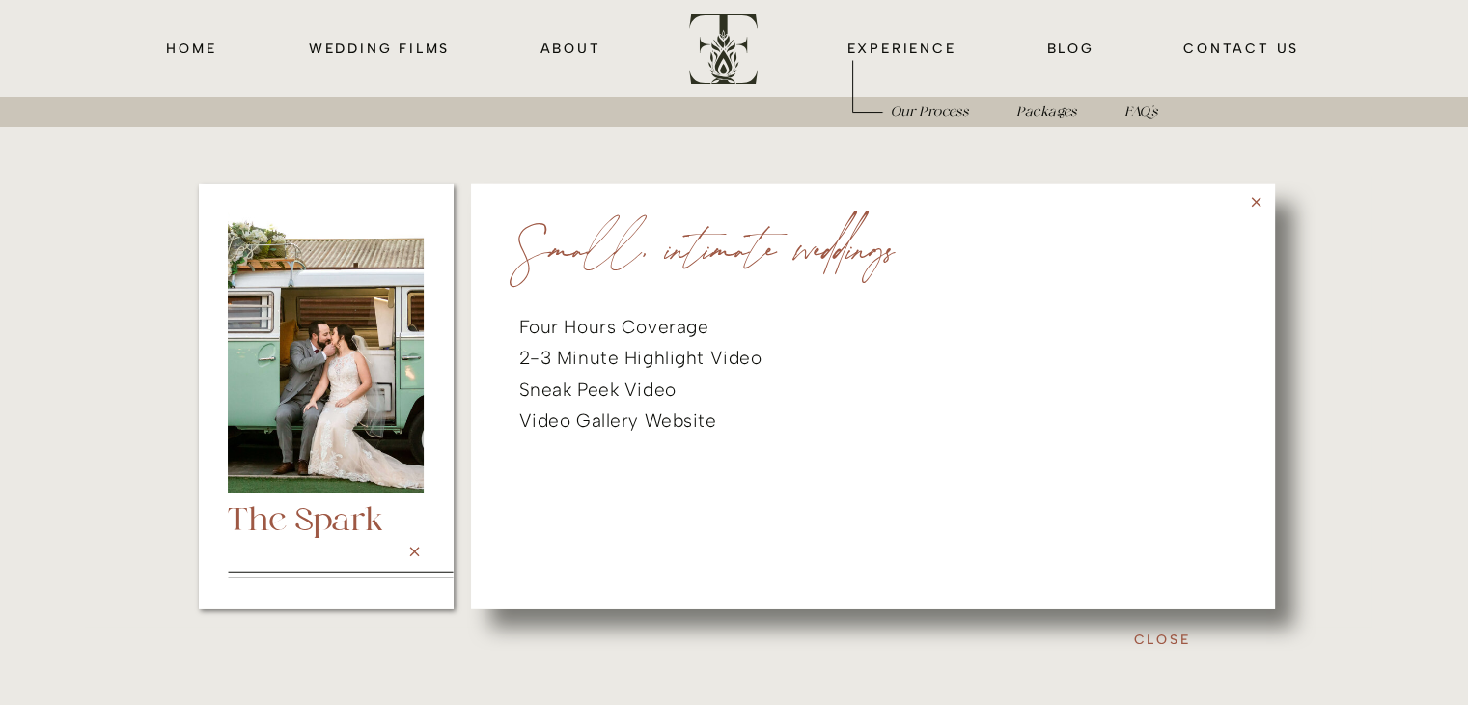
click at [1248, 201] on icon at bounding box center [1256, 202] width 16 height 16
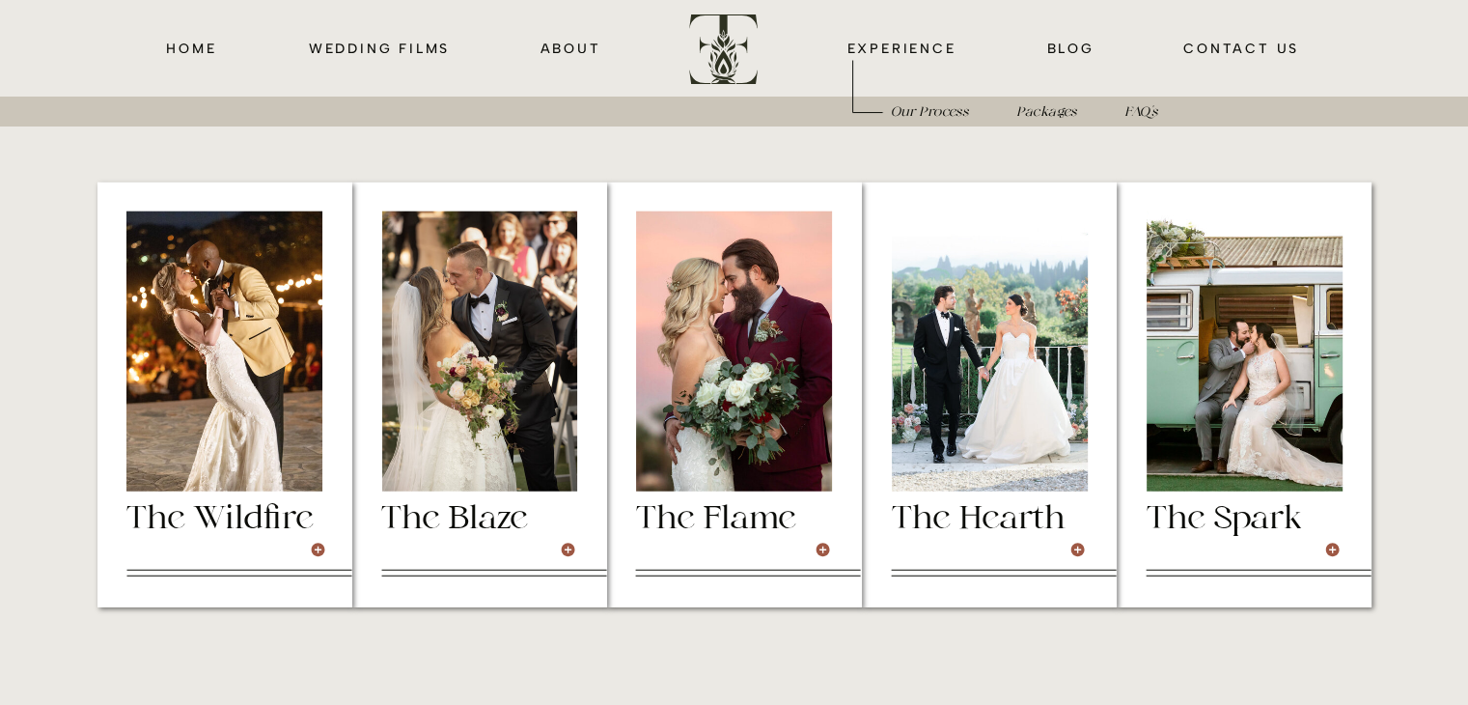
click at [1021, 406] on div at bounding box center [990, 351] width 196 height 280
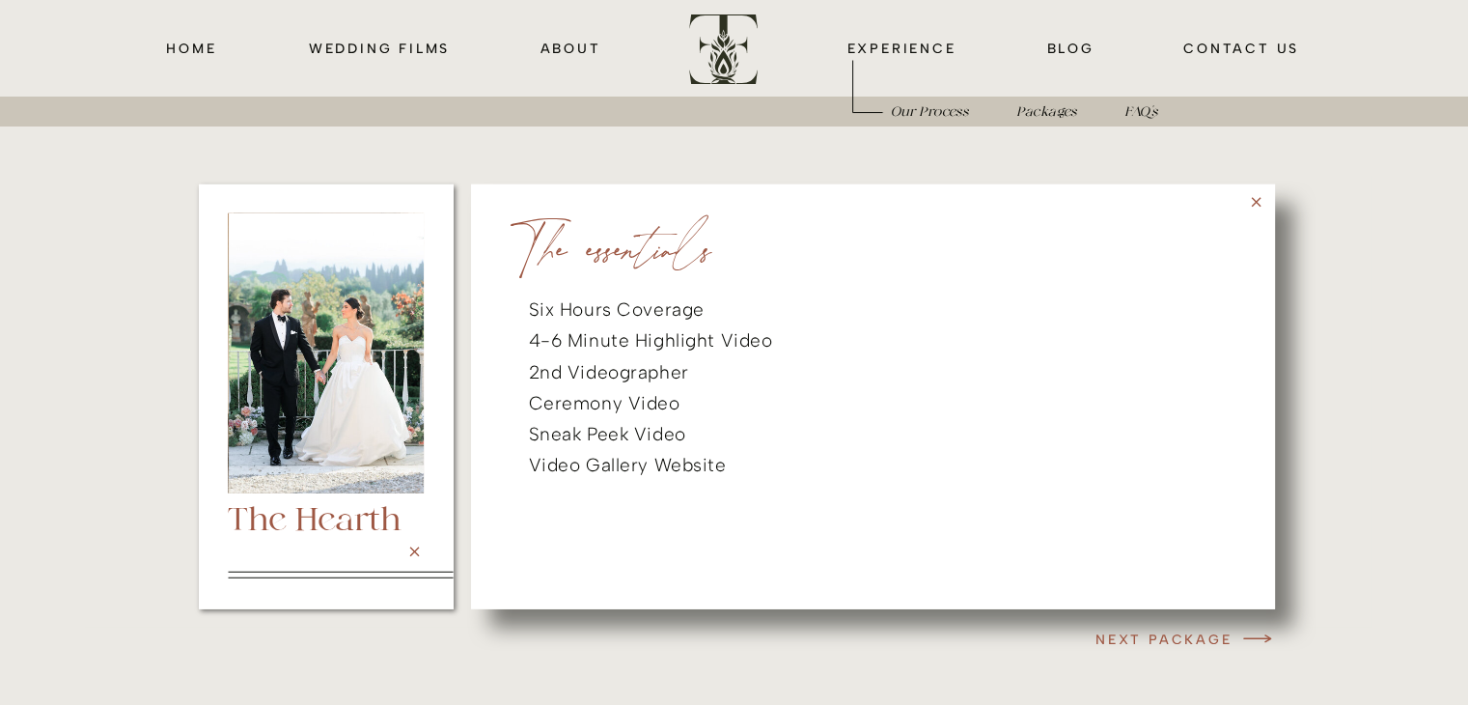
click at [1256, 201] on icon at bounding box center [1256, 203] width 10 height 10
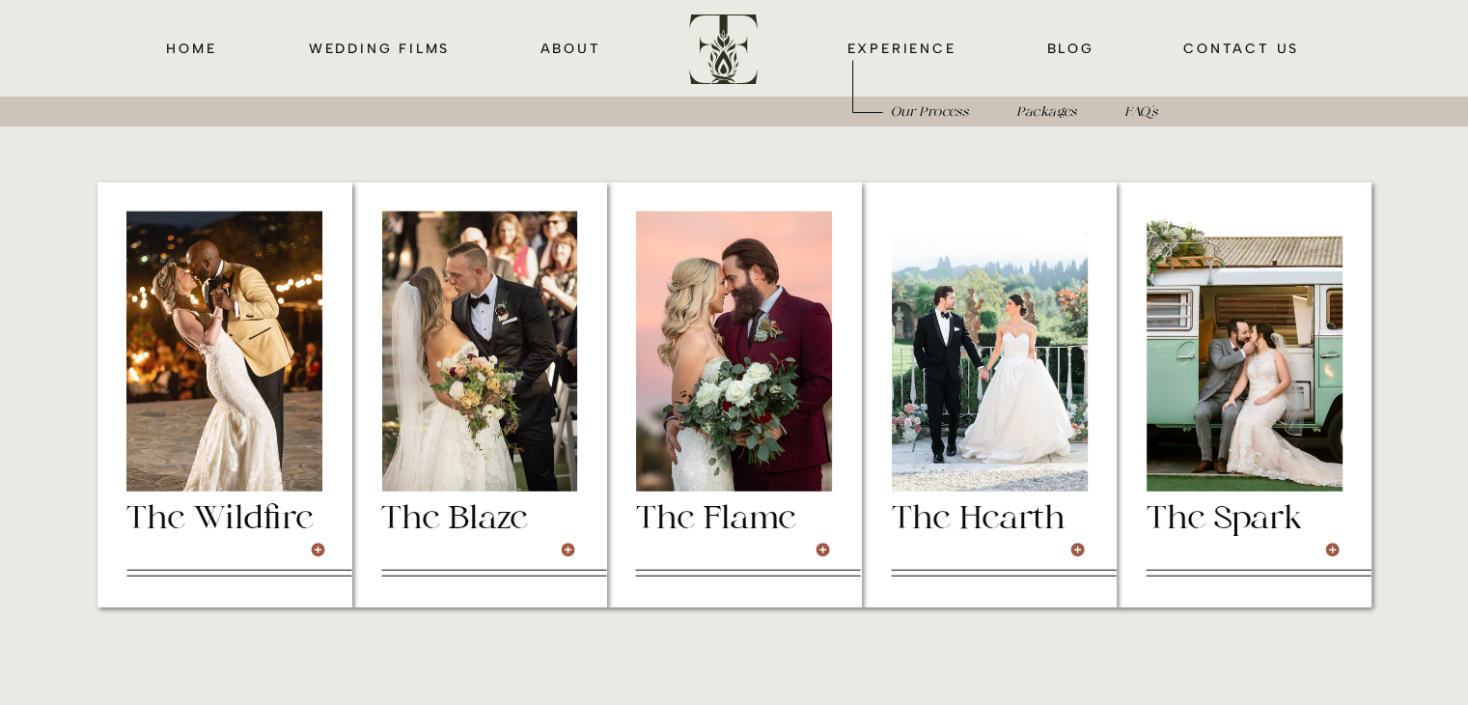
click at [702, 433] on div at bounding box center [734, 351] width 196 height 280
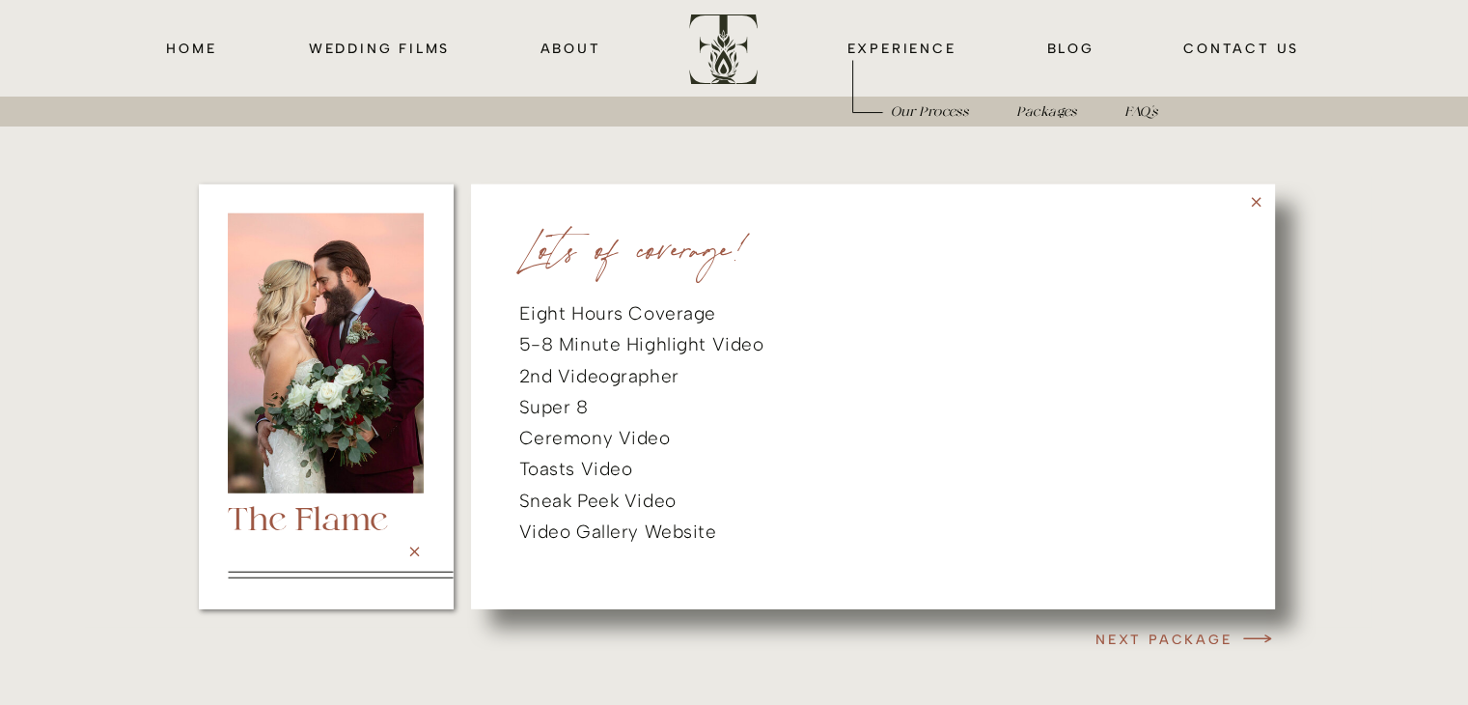
click at [1259, 201] on icon at bounding box center [1256, 202] width 16 height 16
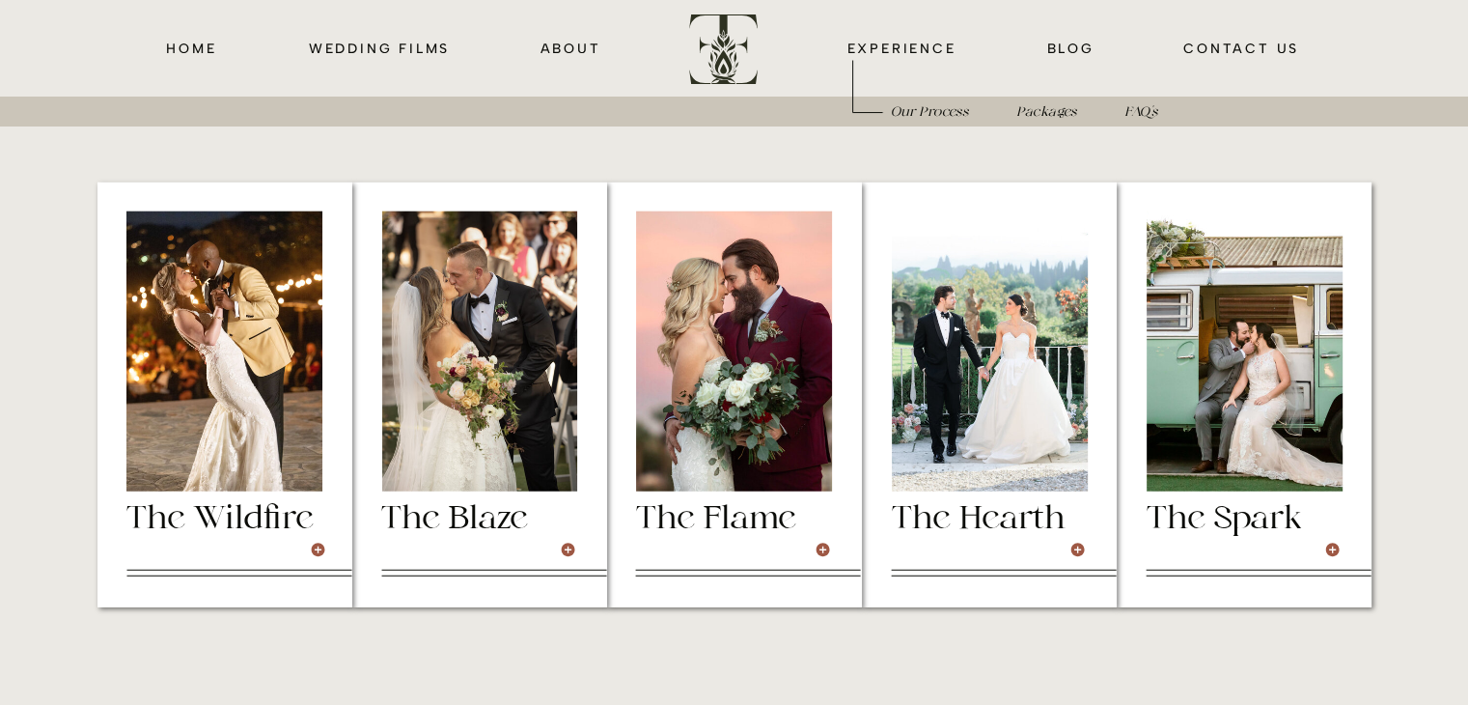
click at [513, 291] on div at bounding box center [479, 351] width 195 height 280
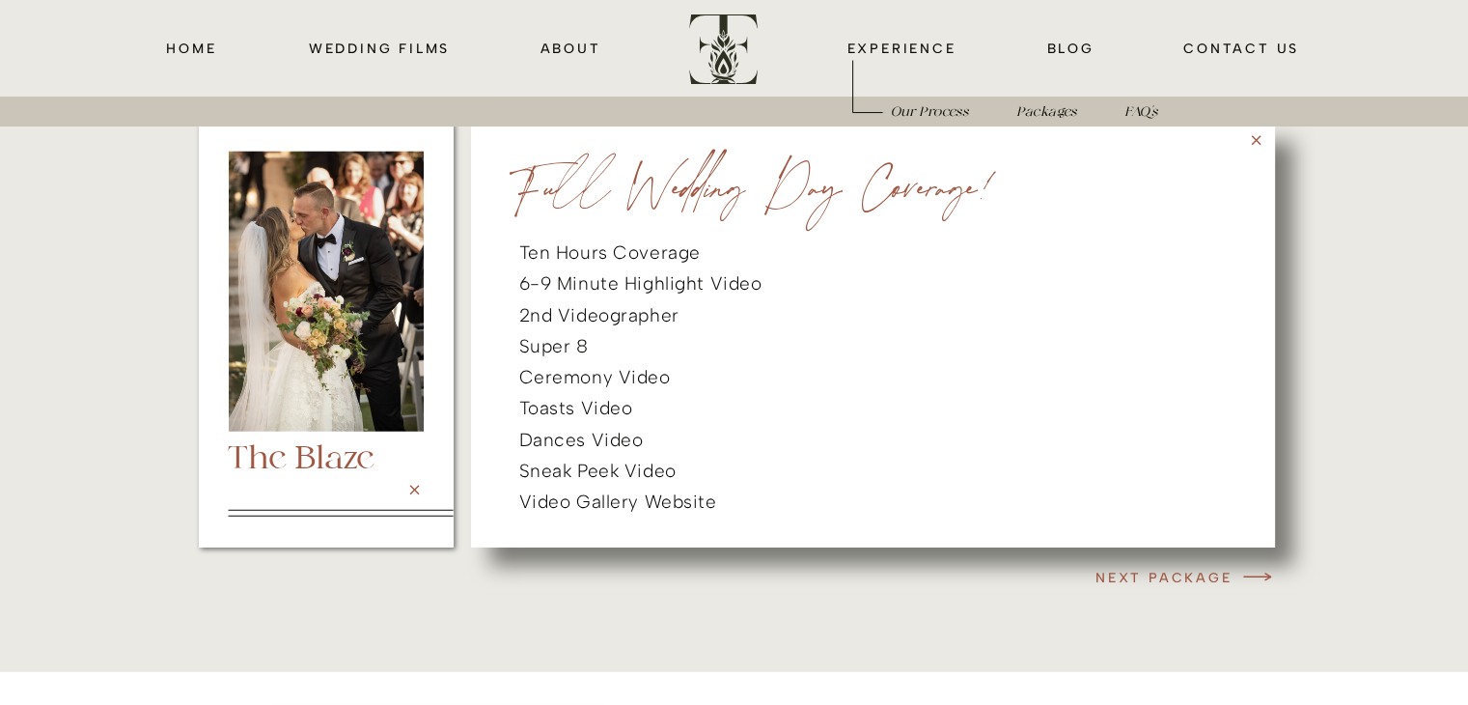
scroll to position [5032, 0]
click at [1175, 572] on h3 "NEXT PACKAGE" at bounding box center [1147, 577] width 171 height 23
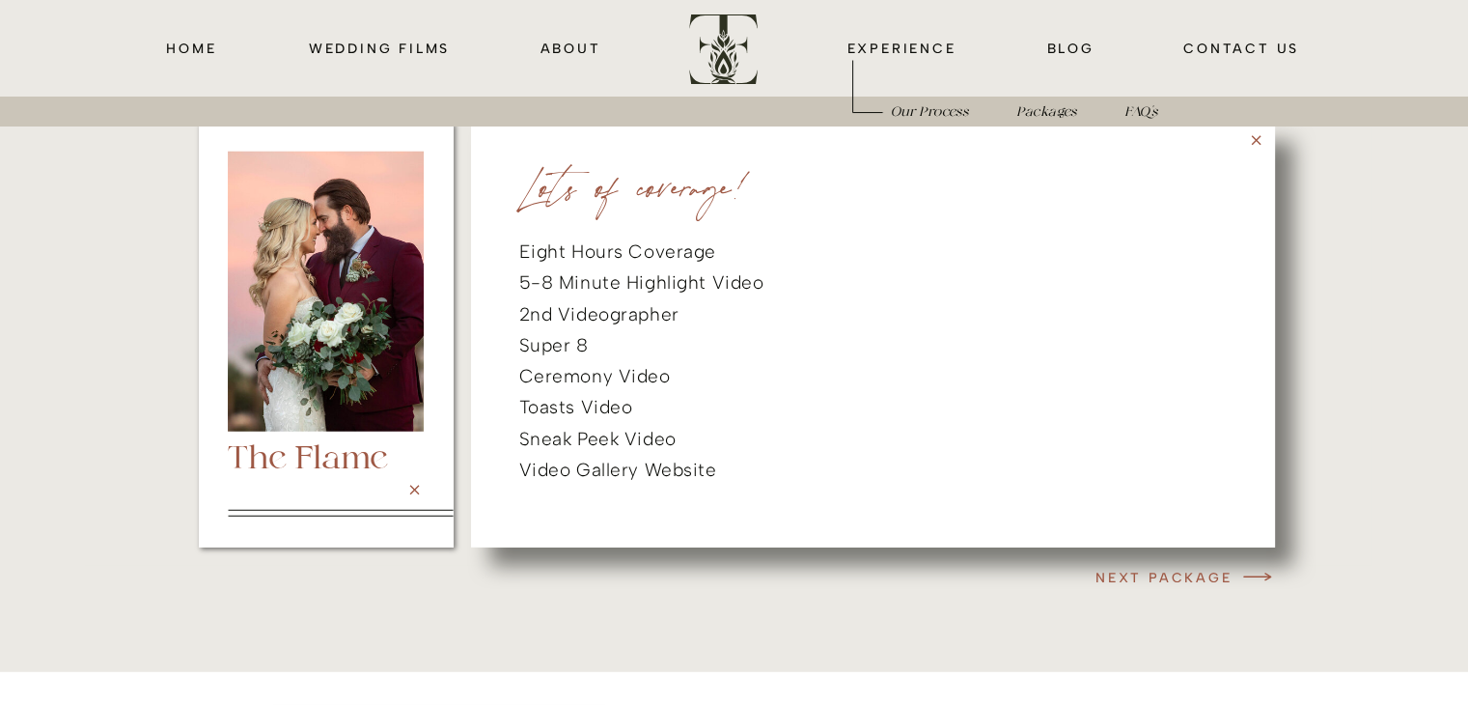
click at [1175, 572] on h3 "NEXT PACKAGE" at bounding box center [1147, 577] width 171 height 23
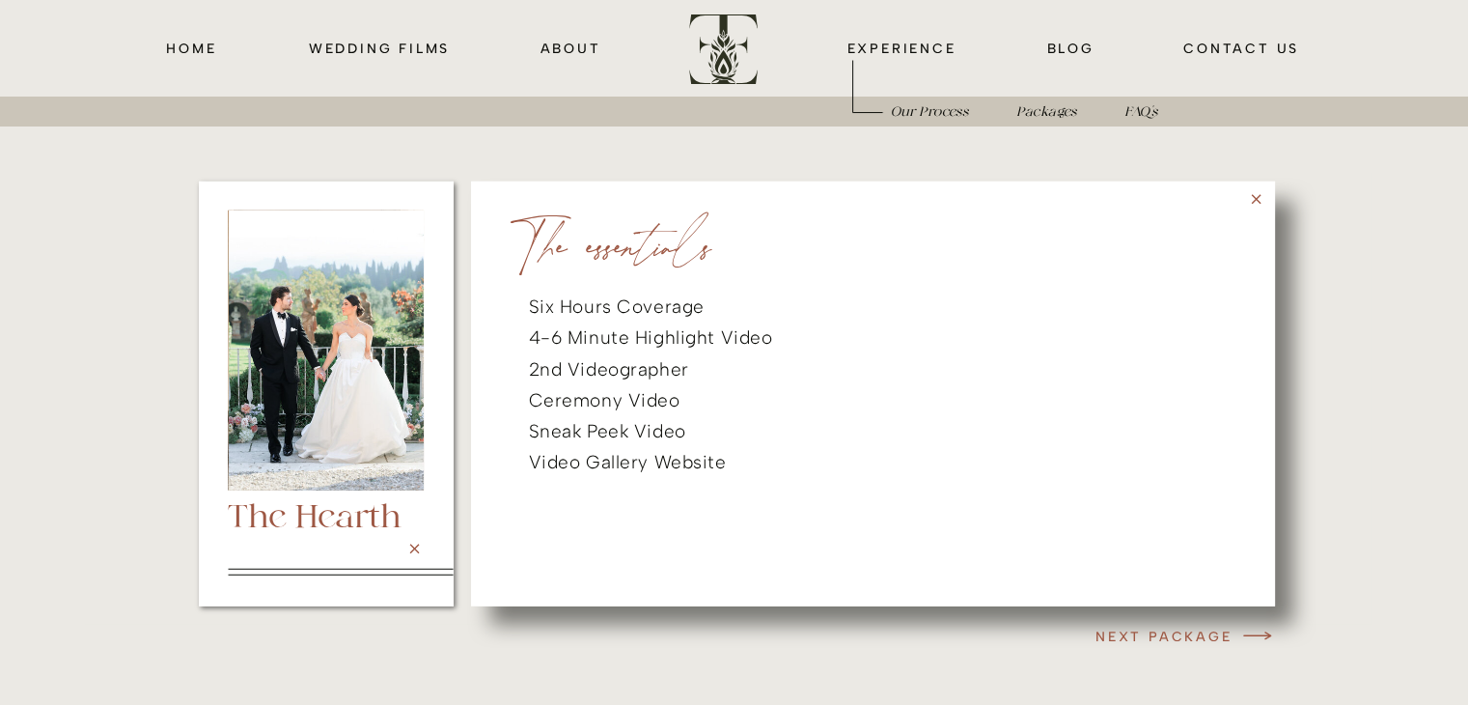
scroll to position [4971, 0]
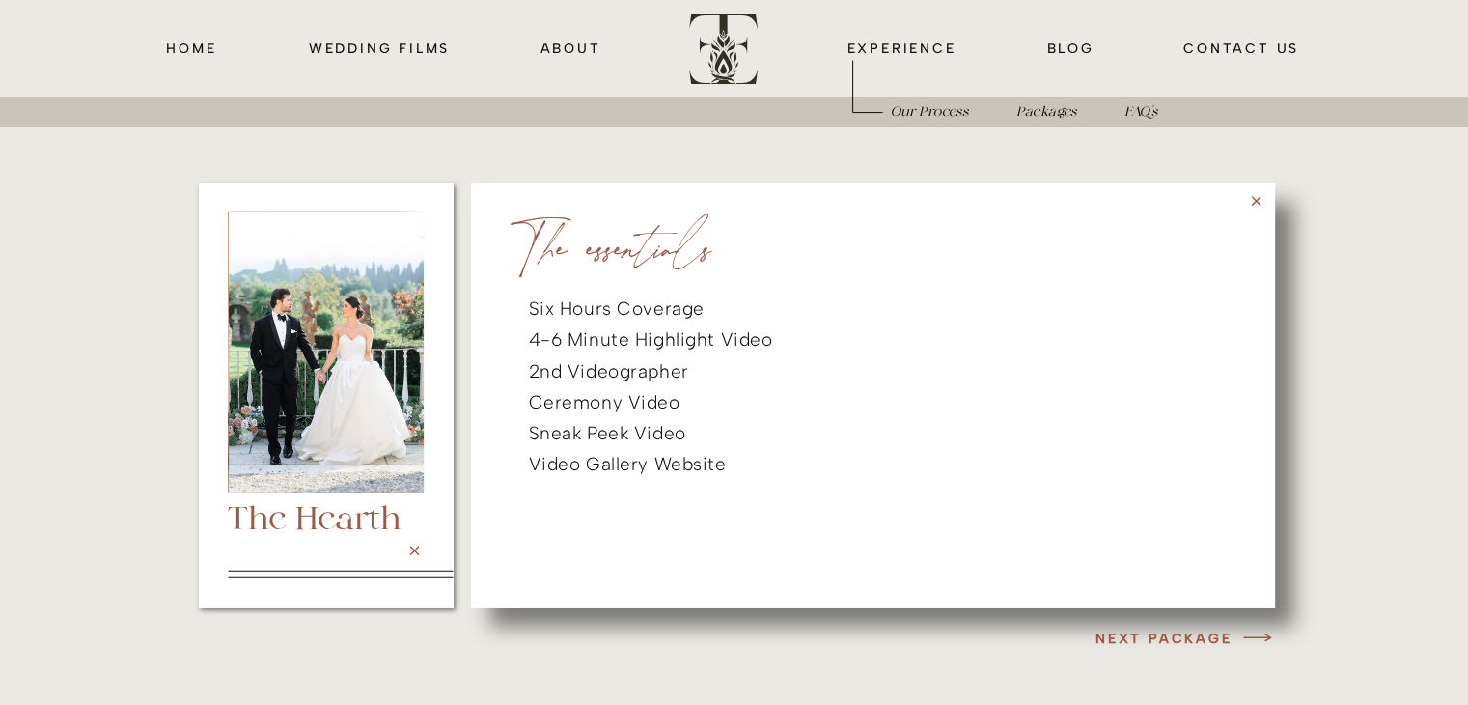
click at [1162, 647] on h3 "NEXT PACKAGE" at bounding box center [1147, 638] width 171 height 23
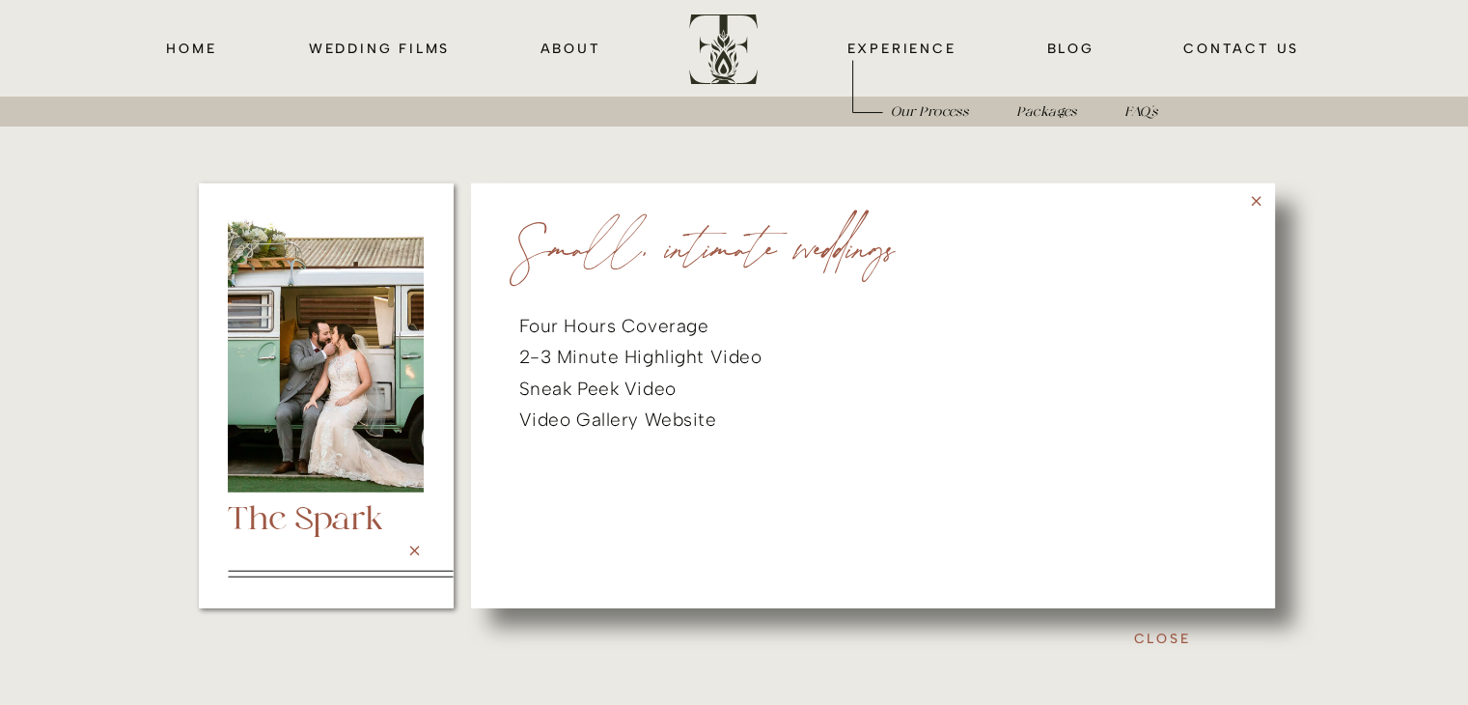
click at [1256, 197] on icon at bounding box center [1256, 201] width 16 height 16
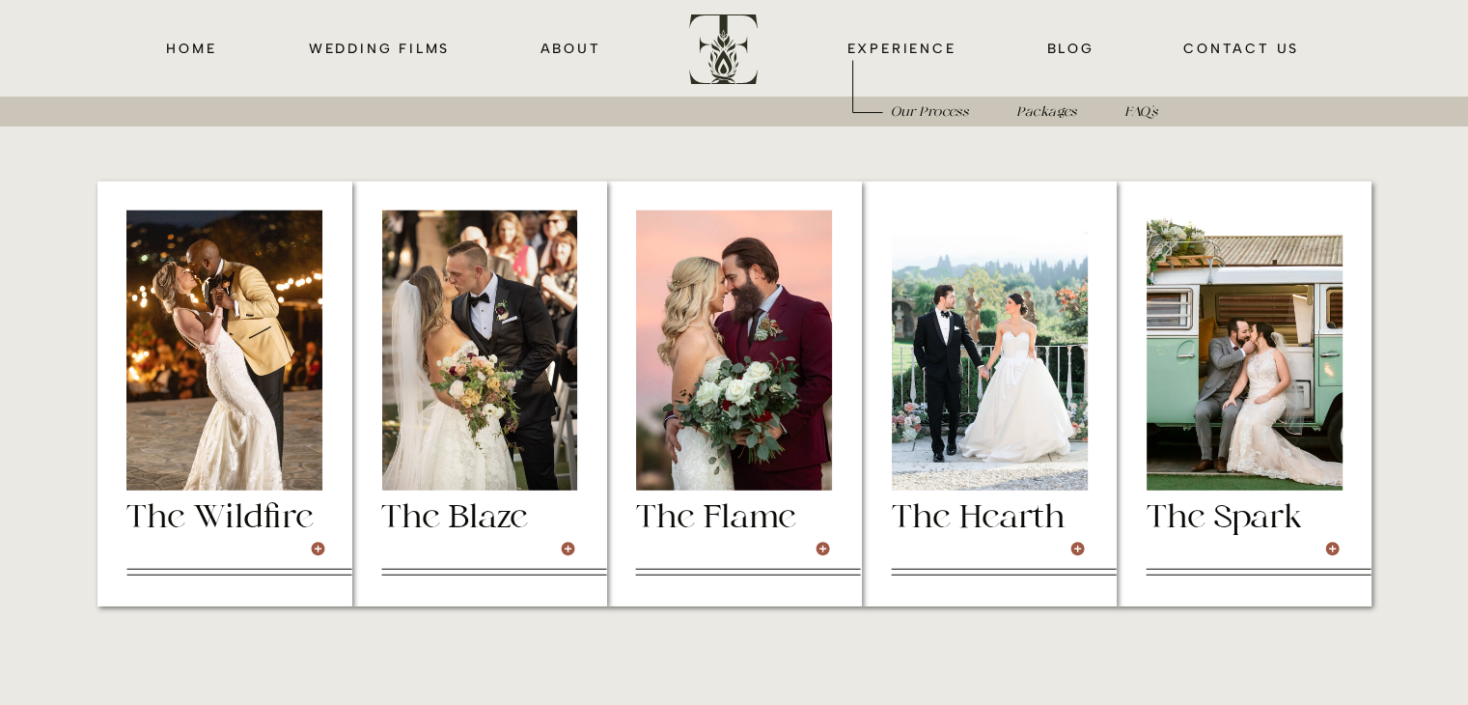
click at [702, 421] on div at bounding box center [734, 350] width 196 height 280
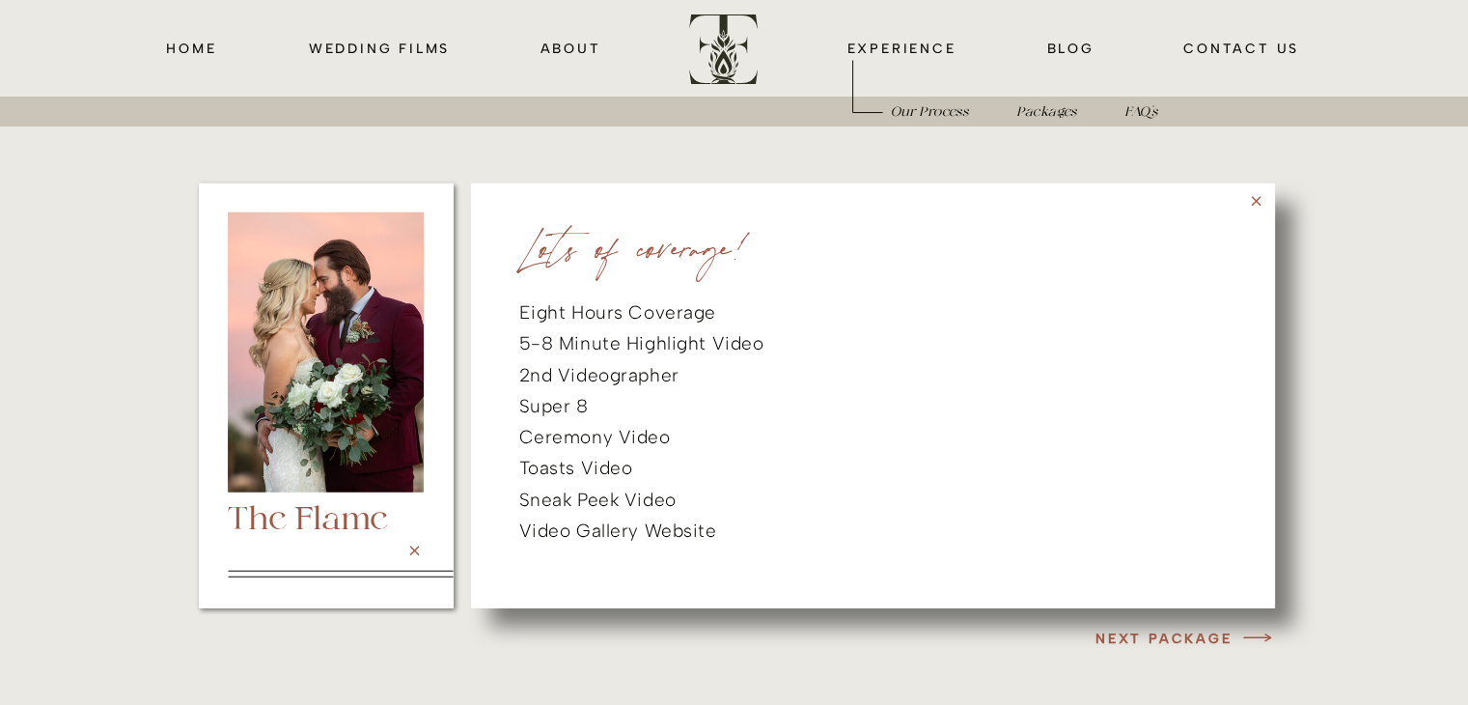
click at [1163, 638] on h3 "NEXT PACKAGE" at bounding box center [1147, 638] width 171 height 23
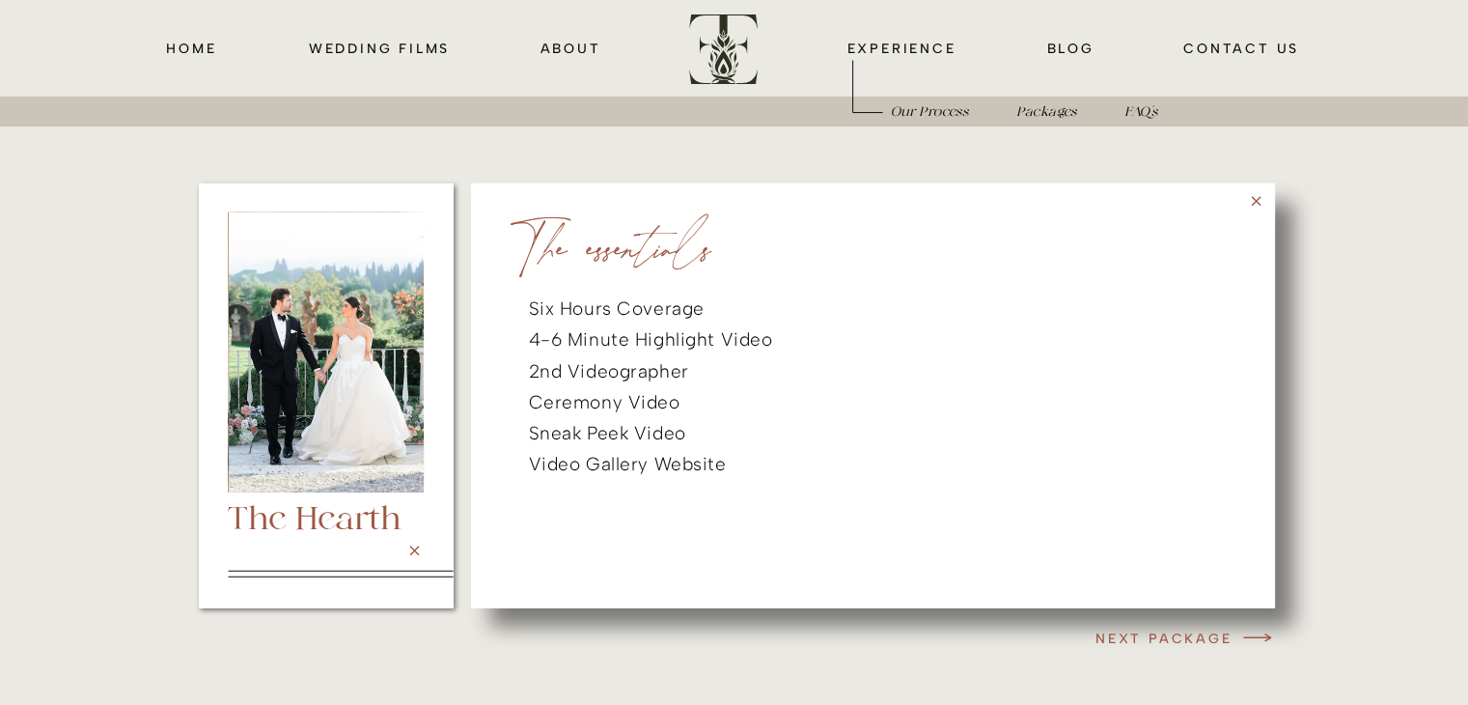
click at [1265, 192] on div at bounding box center [873, 395] width 804 height 425
click at [1255, 202] on icon at bounding box center [1256, 201] width 16 height 16
